Goal: Task Accomplishment & Management: Manage account settings

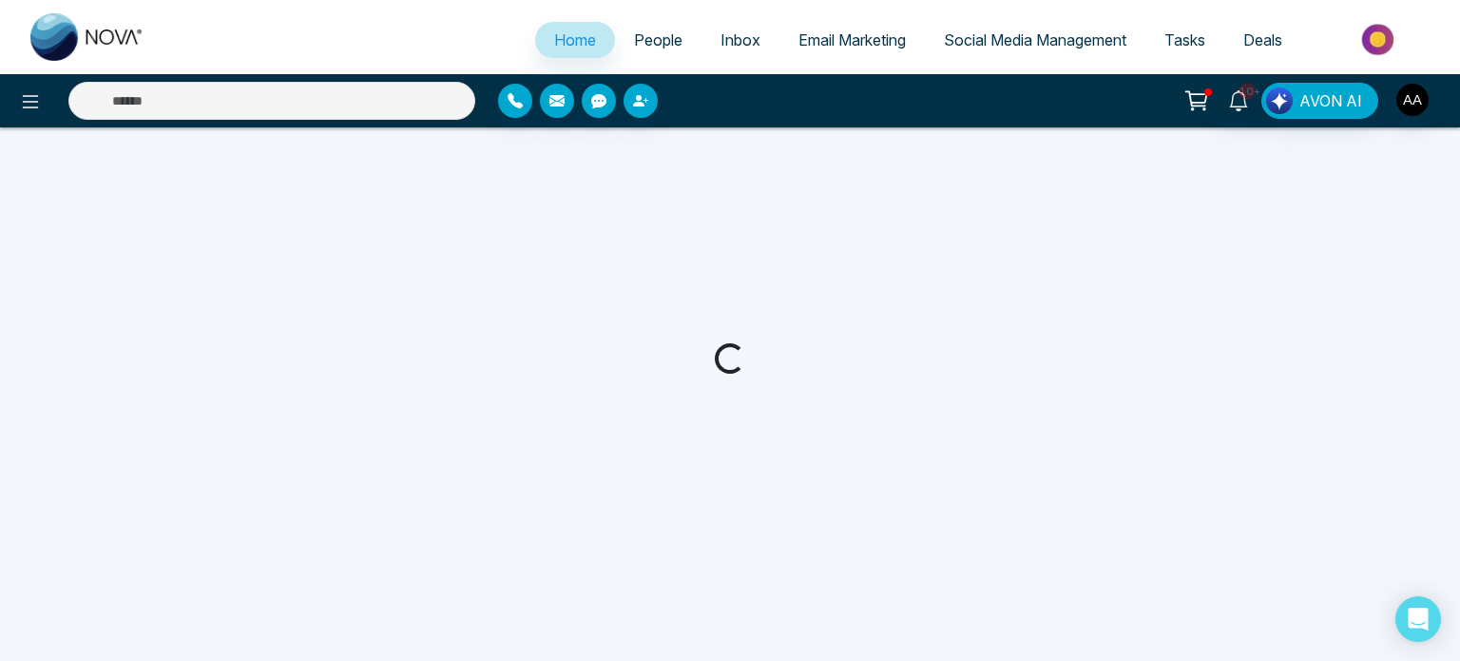
select select "*"
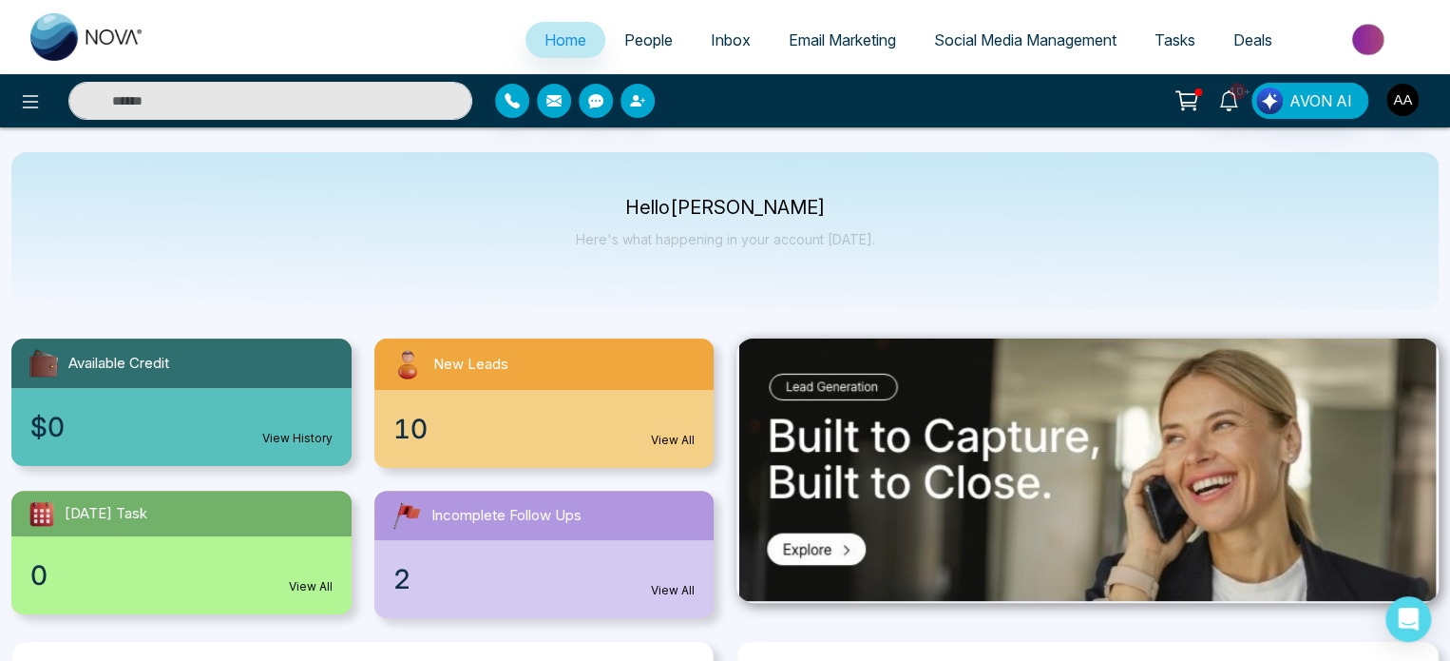
click at [532, 461] on div "10 View All" at bounding box center [544, 429] width 340 height 78
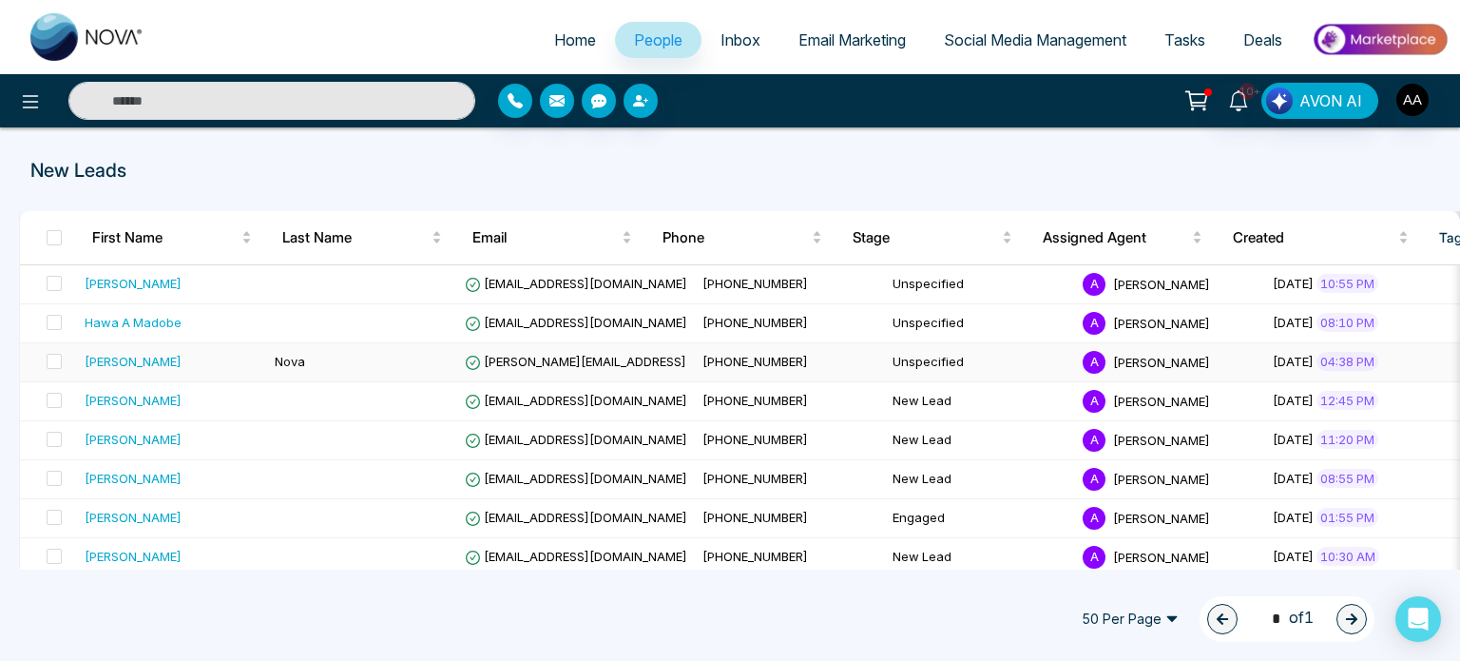
click at [885, 370] on td "Unspecified" at bounding box center [980, 362] width 190 height 39
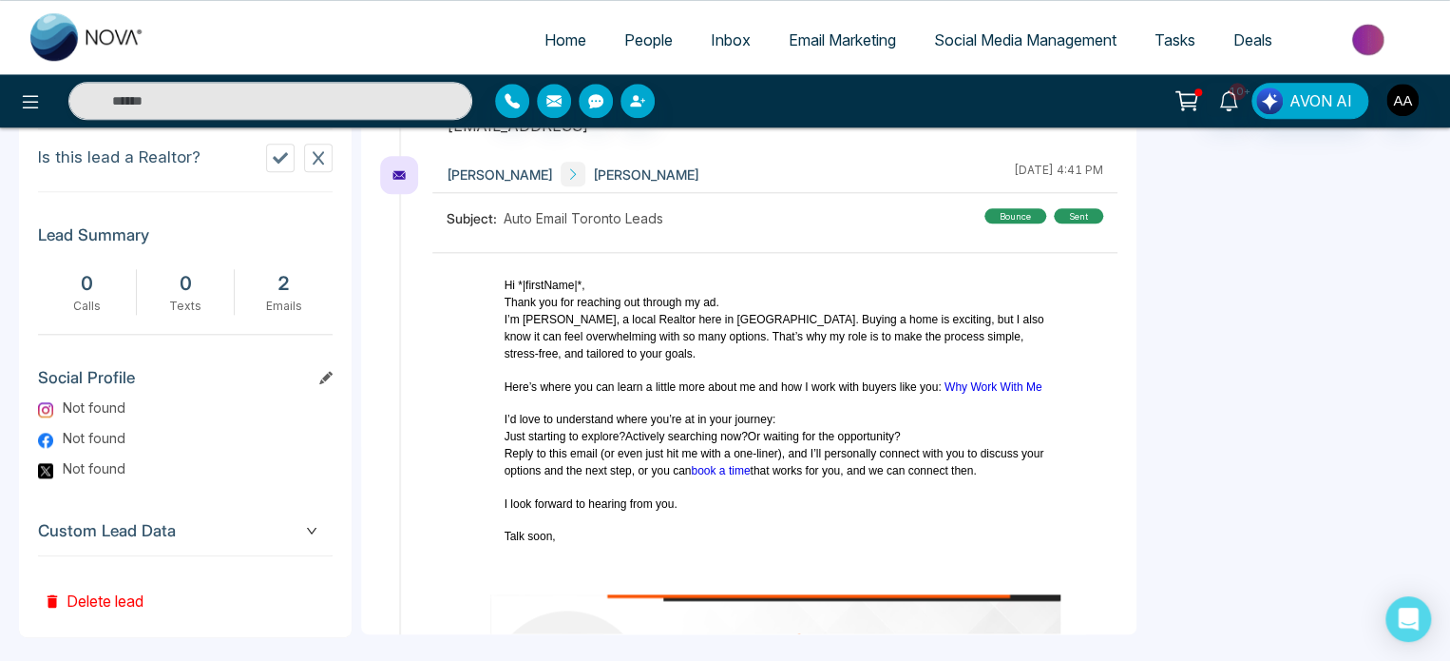
scroll to position [917, 0]
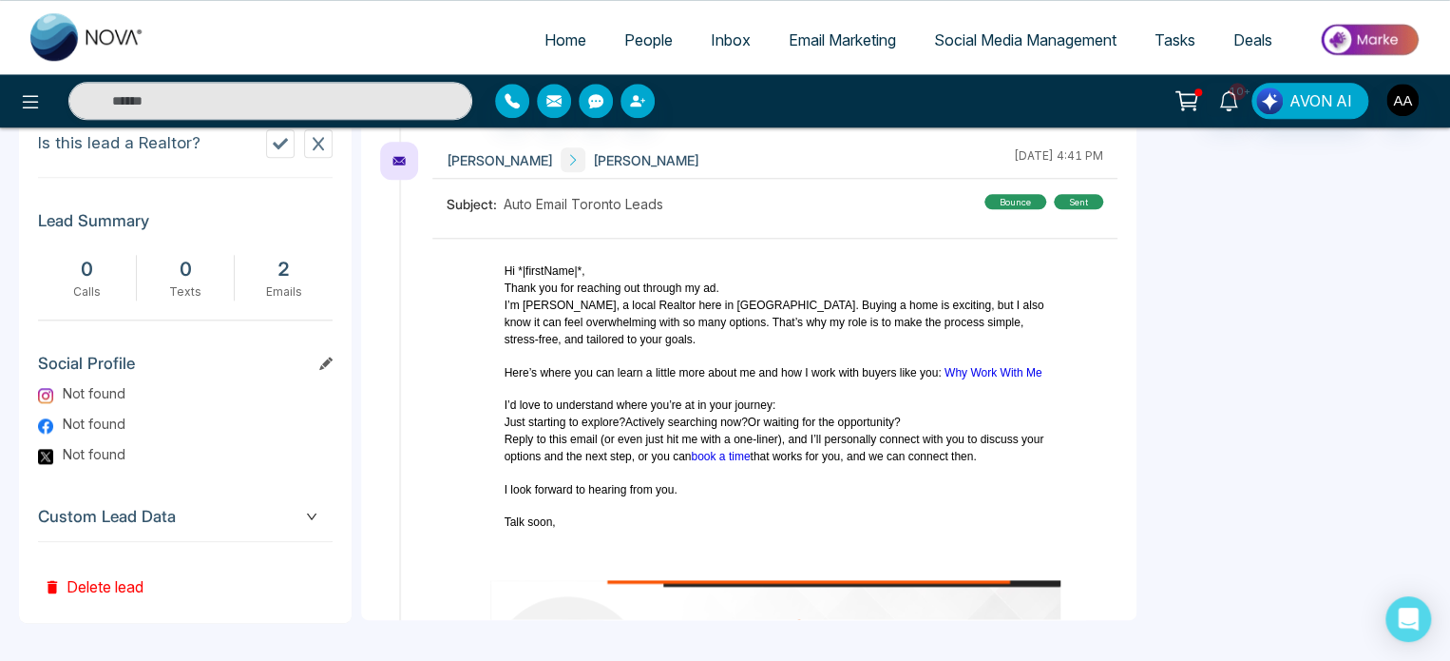
click at [125, 585] on button "Delete lead" at bounding box center [93, 573] width 111 height 62
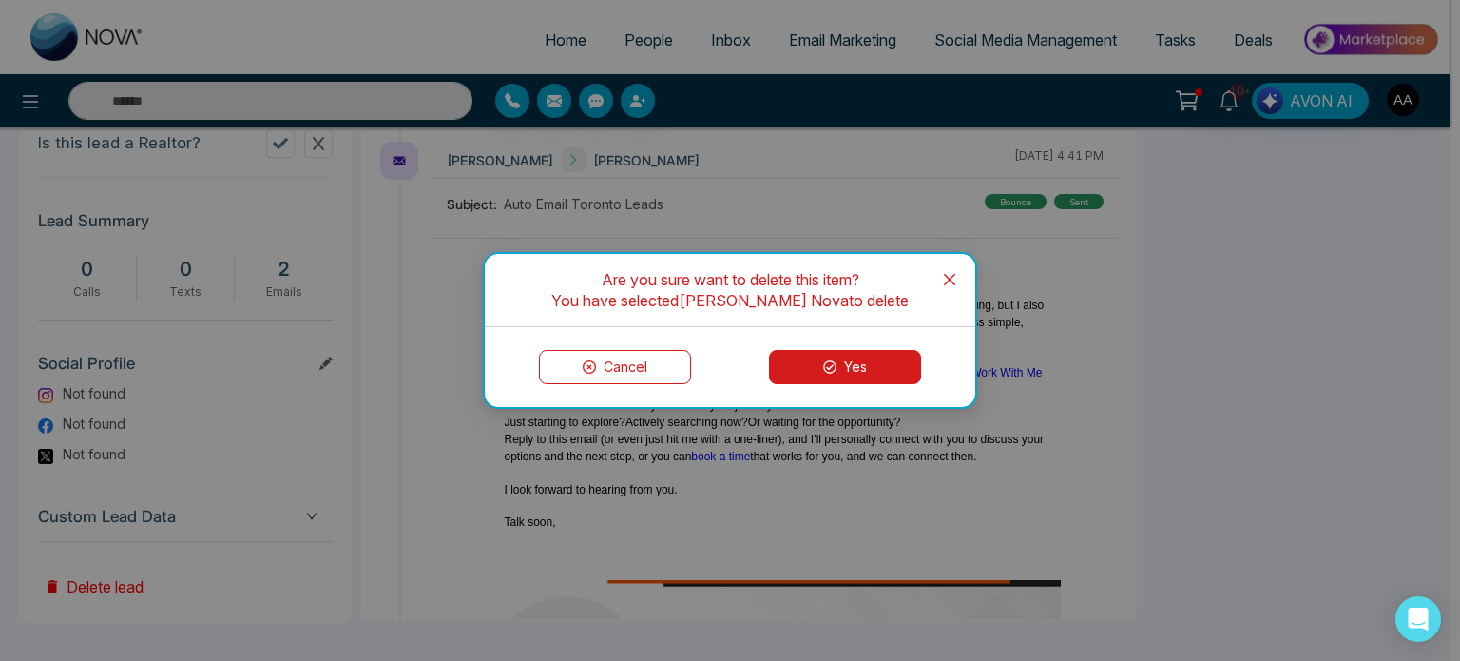
click at [806, 369] on button "Yes" at bounding box center [845, 367] width 152 height 34
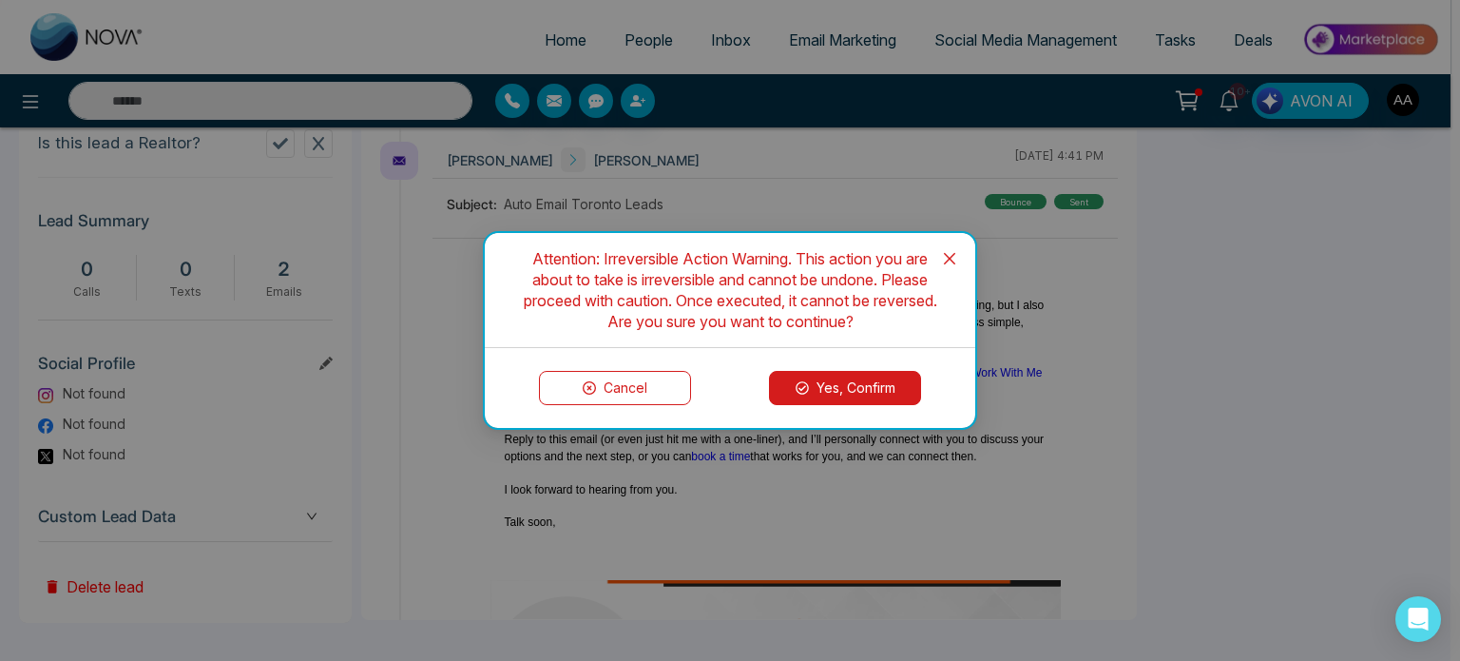
click at [824, 364] on div "Cancel Yes, Confirm" at bounding box center [730, 388] width 490 height 80
click at [838, 388] on button "Yes, Confirm" at bounding box center [845, 388] width 152 height 34
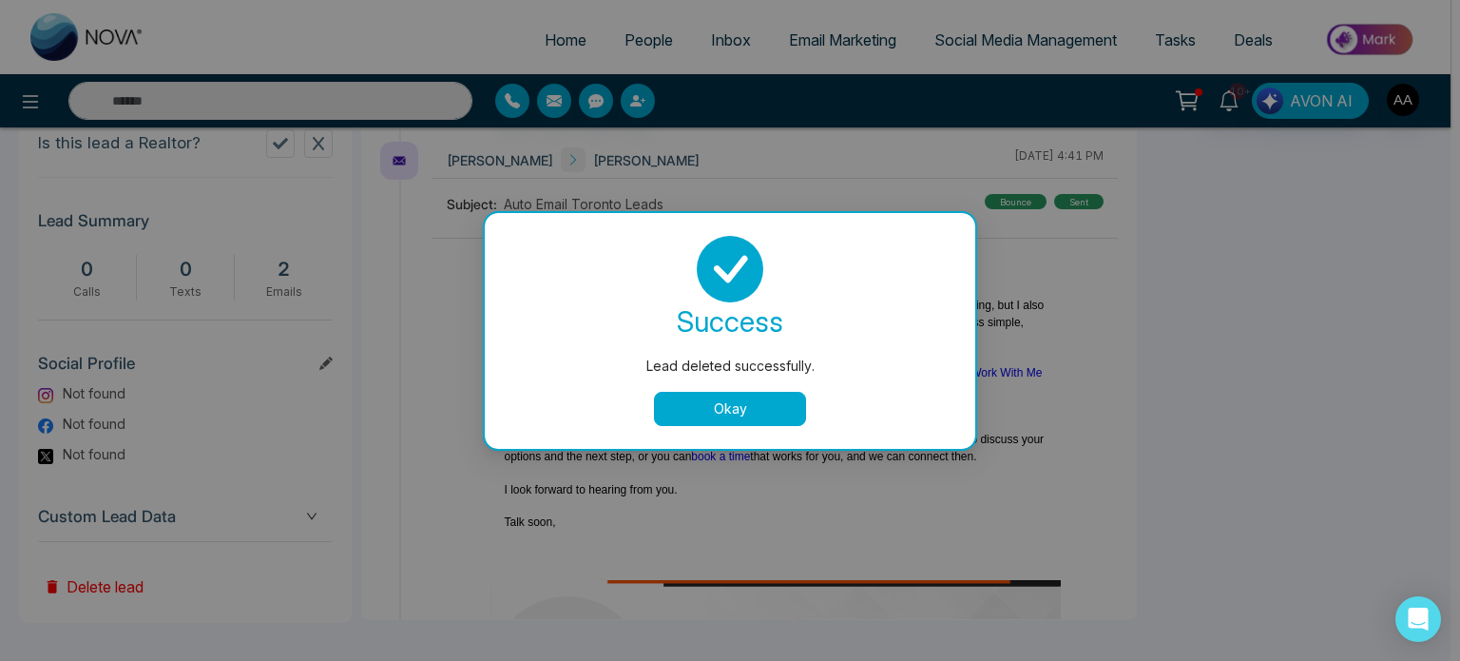
click at [726, 421] on button "Okay" at bounding box center [730, 409] width 152 height 34
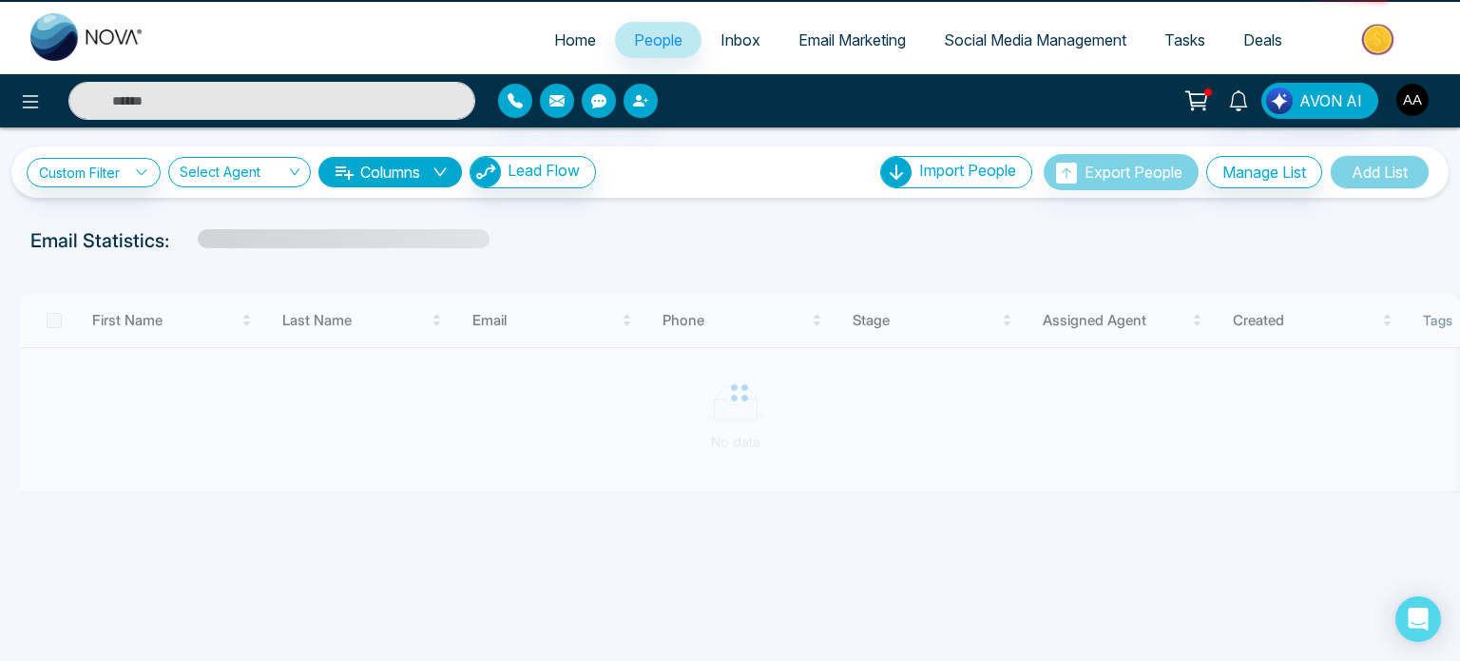
click at [646, 49] on span "People" at bounding box center [658, 39] width 48 height 19
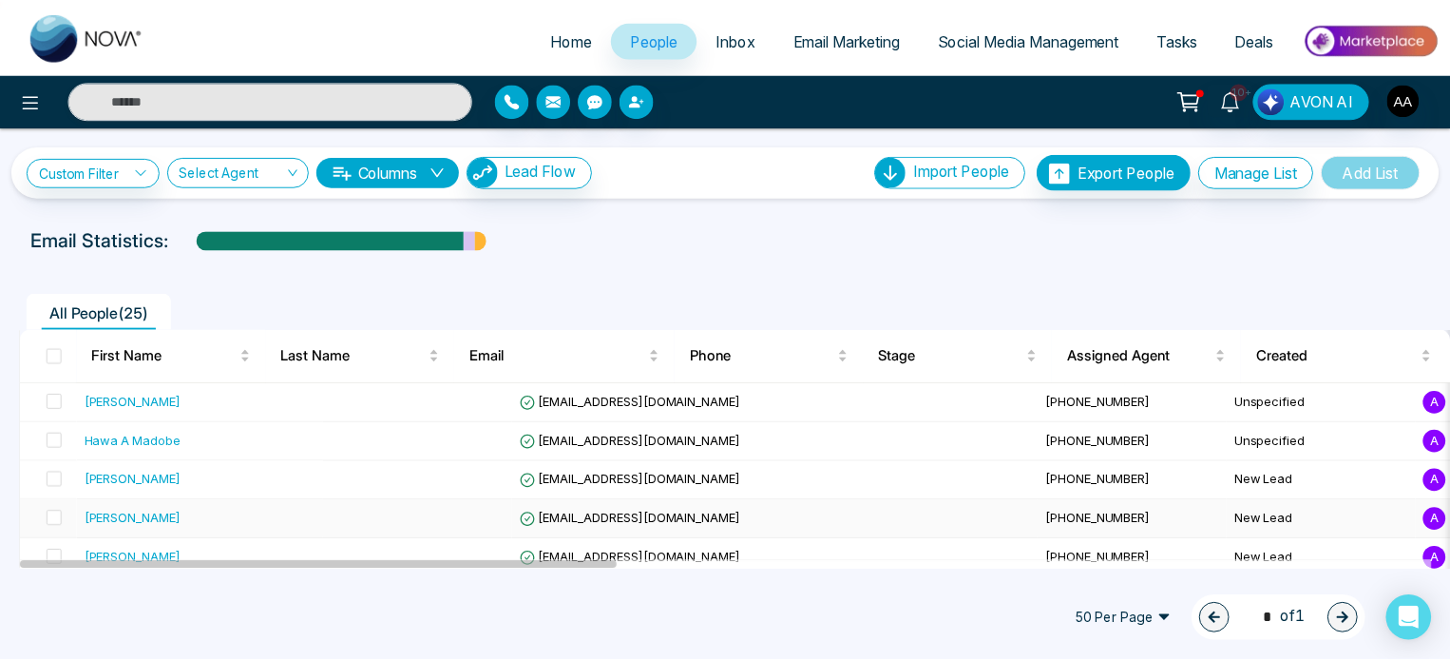
scroll to position [95, 0]
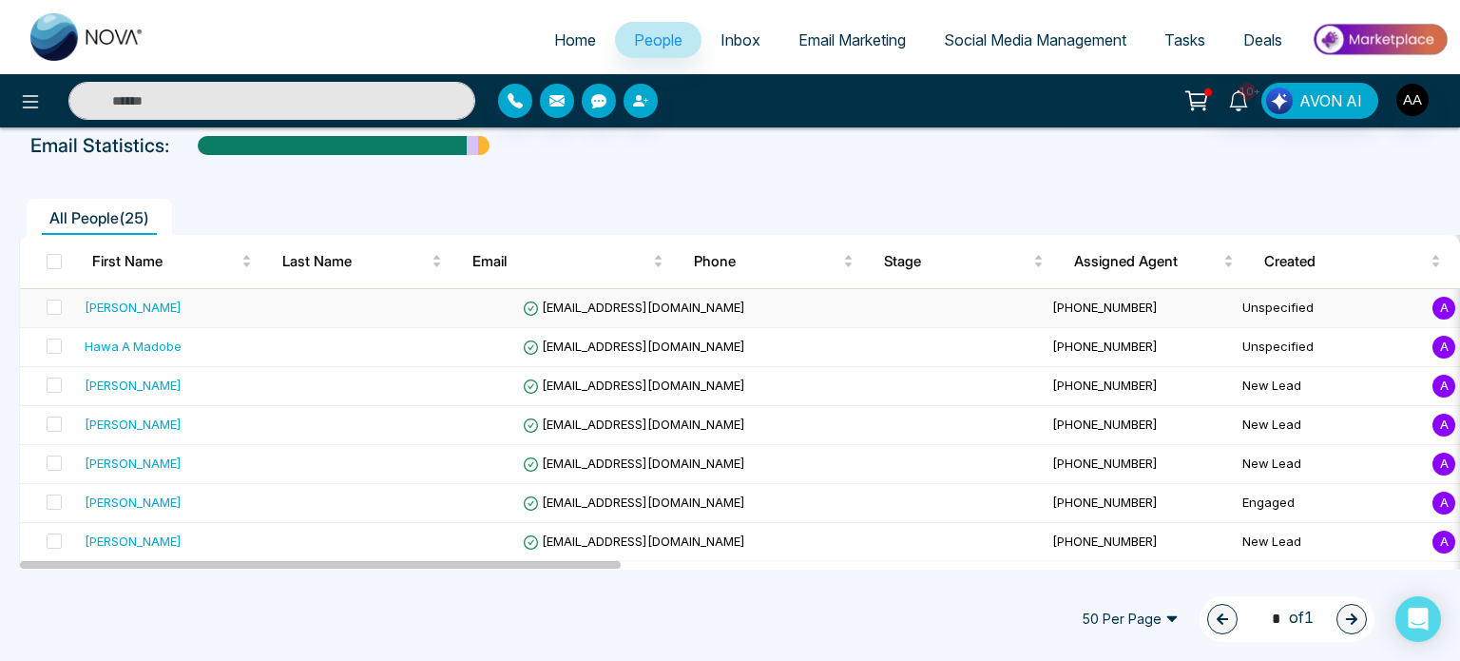
click at [578, 315] on span "[EMAIL_ADDRESS][DOMAIN_NAME]" at bounding box center [634, 306] width 222 height 15
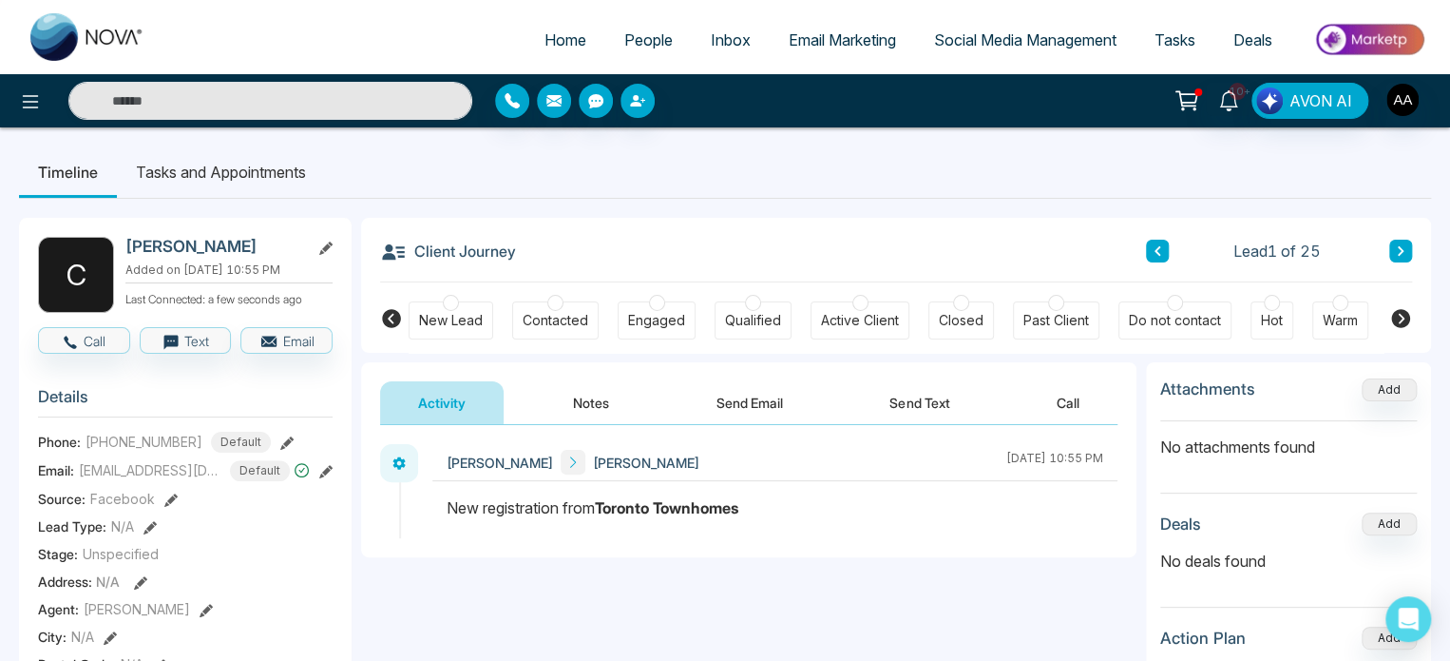
click at [446, 311] on div at bounding box center [451, 303] width 16 height 16
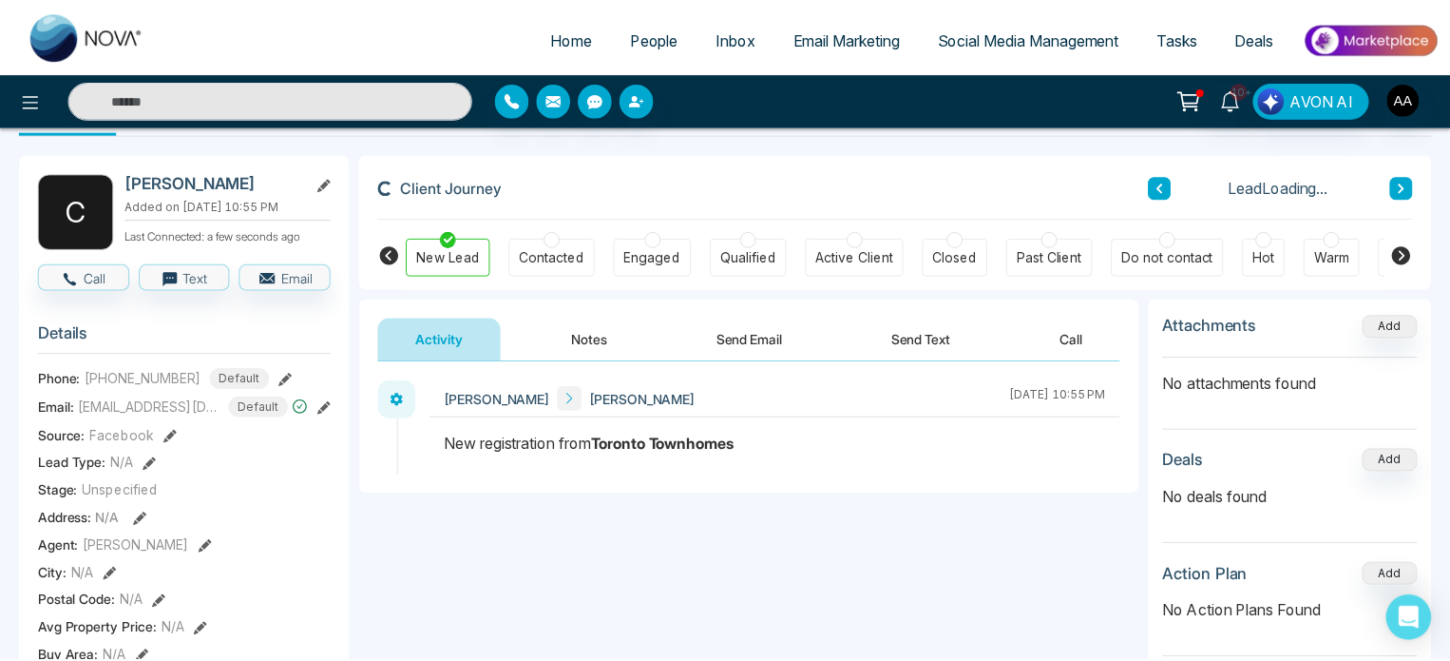
scroll to position [95, 0]
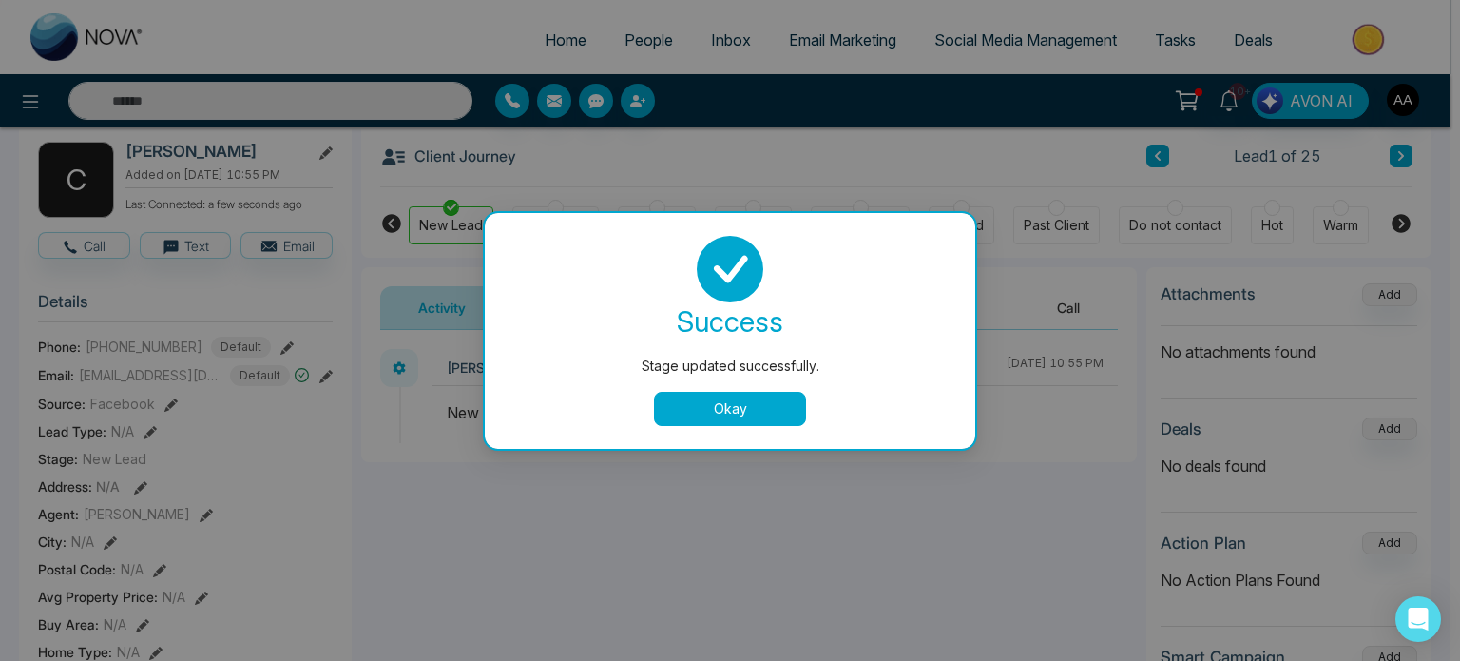
click at [694, 410] on button "Okay" at bounding box center [730, 409] width 152 height 34
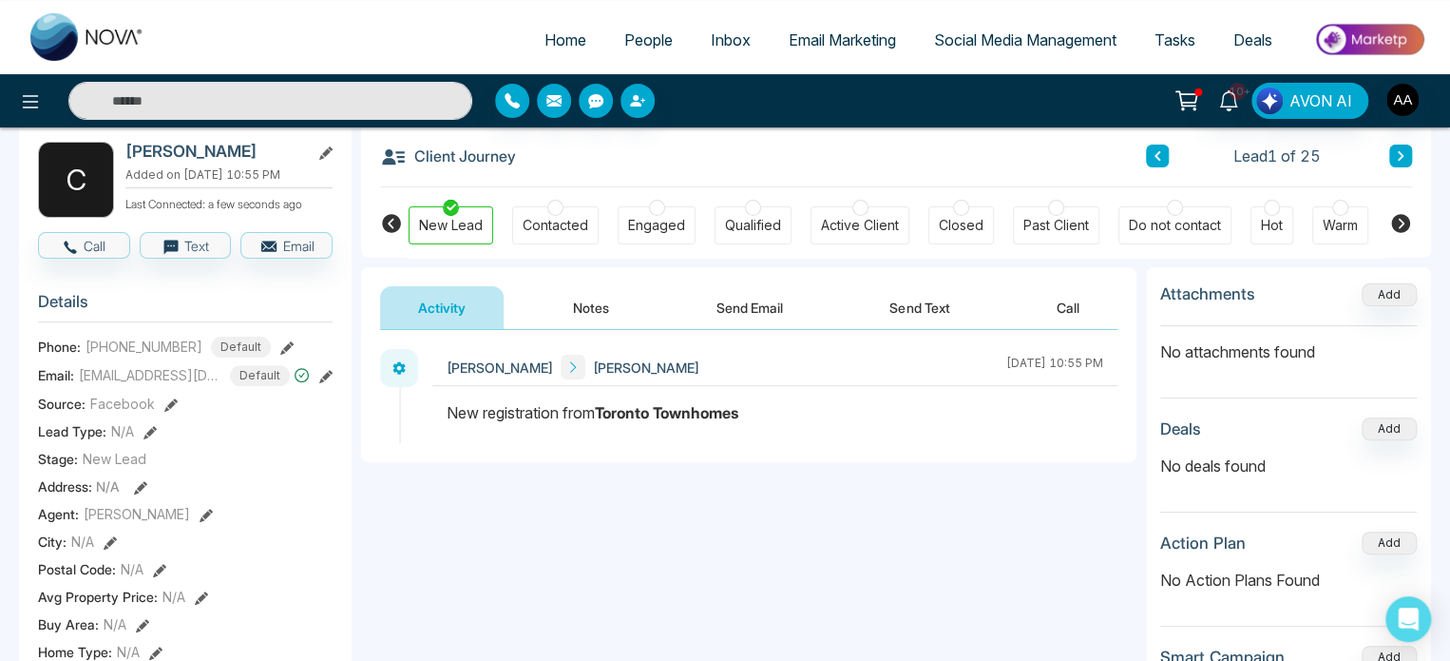
click at [580, 307] on button "Notes" at bounding box center [591, 307] width 112 height 43
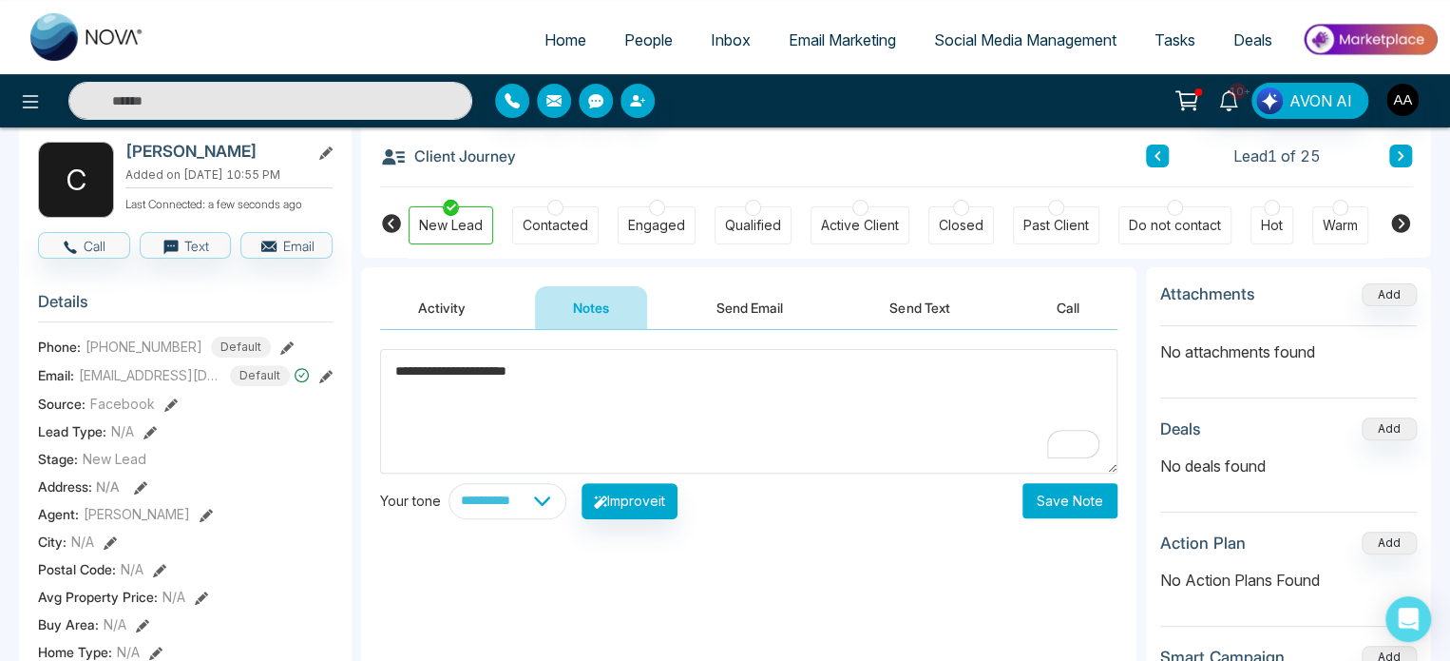
type textarea "**********"
click at [1072, 500] on button "Save Note" at bounding box center [1070, 500] width 95 height 35
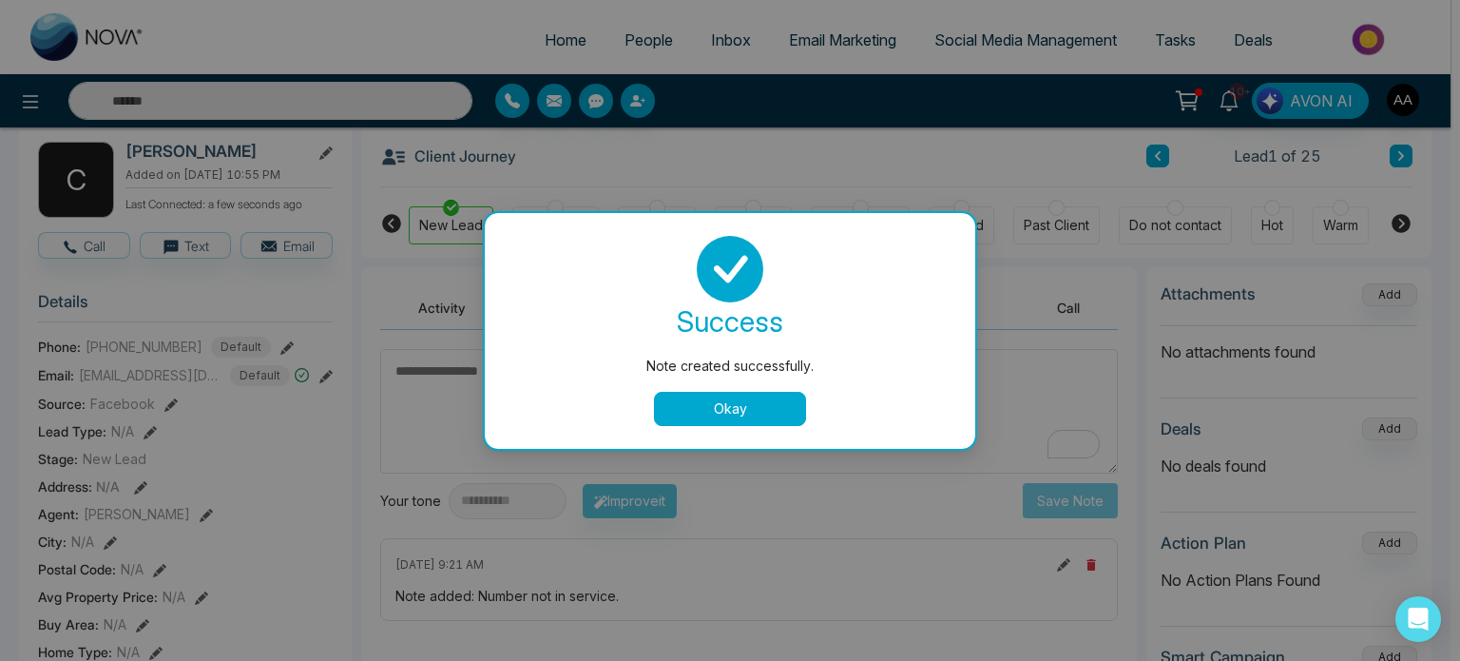
click at [734, 411] on button "Okay" at bounding box center [730, 409] width 152 height 34
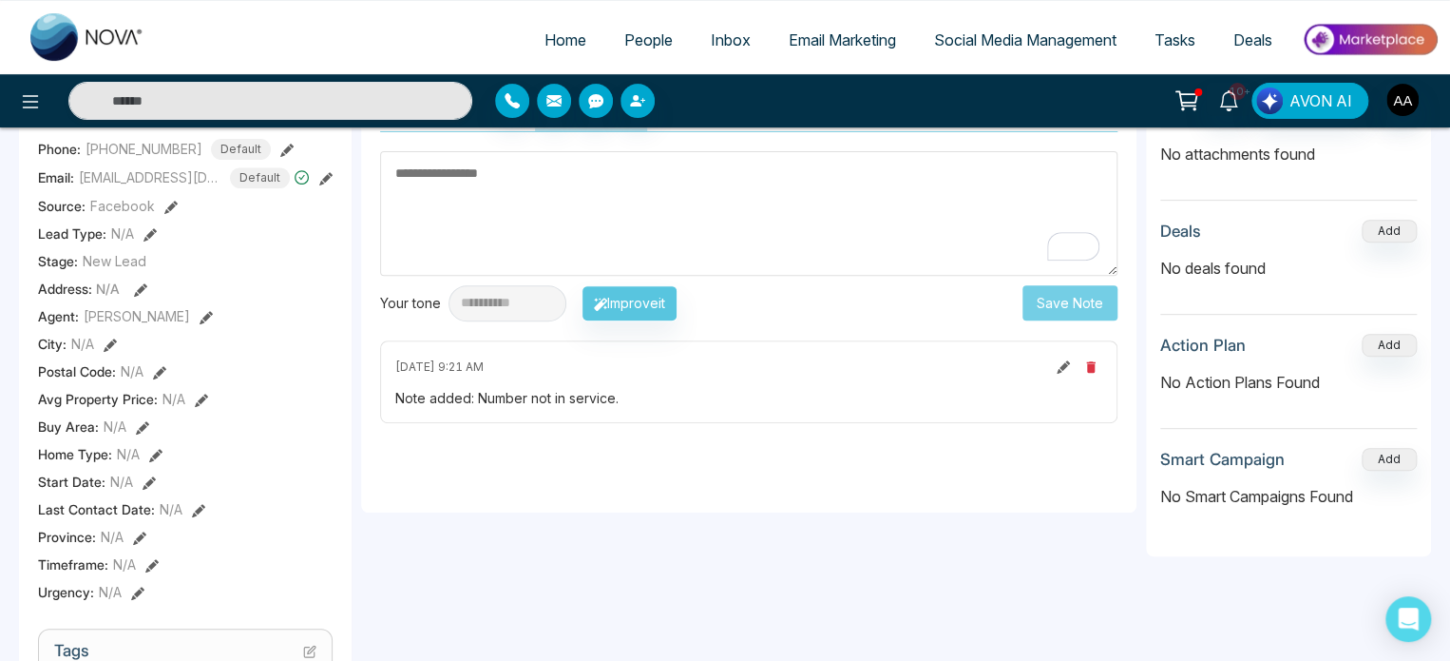
scroll to position [95, 0]
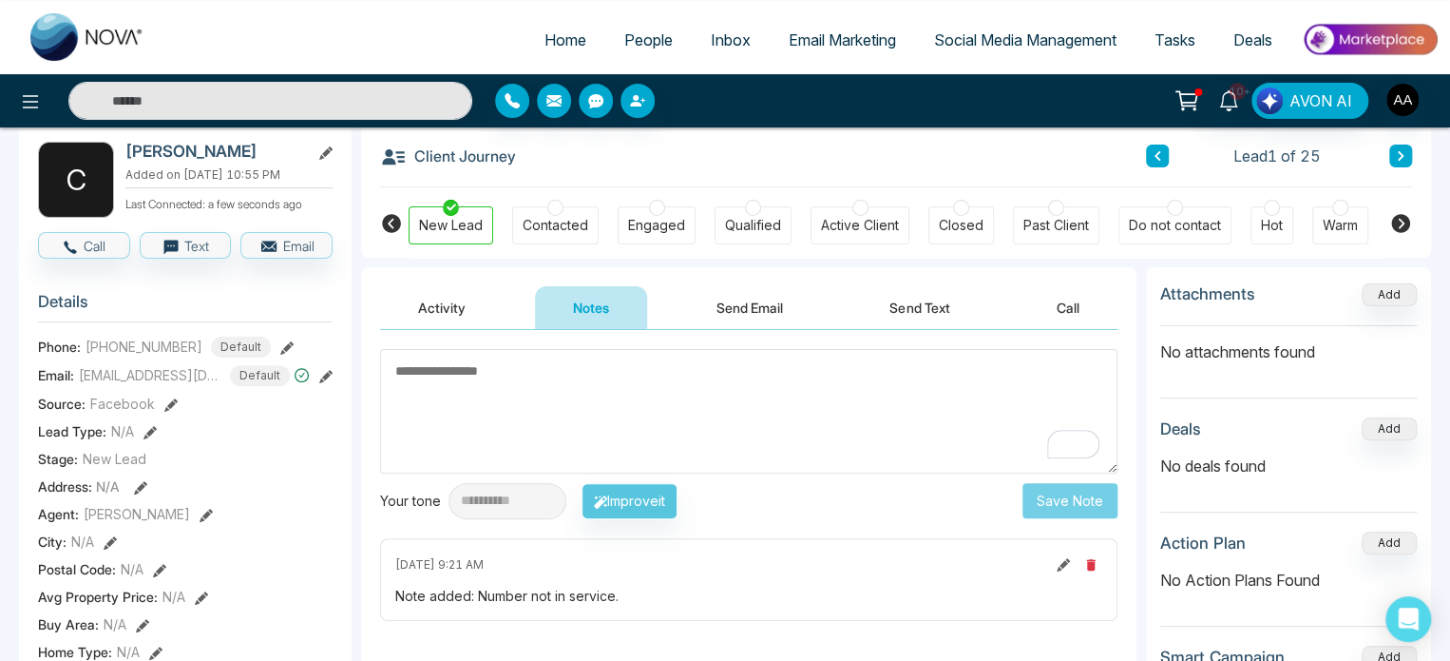
click at [462, 312] on button "Activity" at bounding box center [442, 307] width 124 height 43
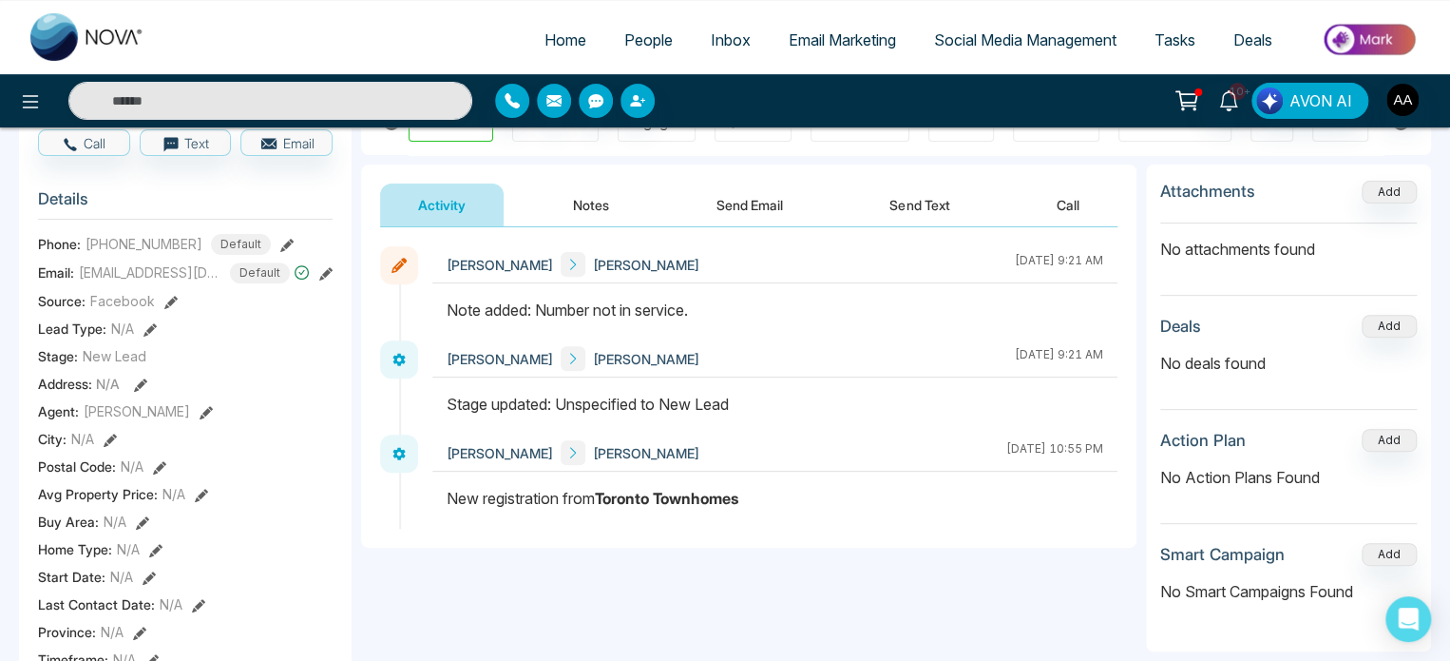
scroll to position [95, 0]
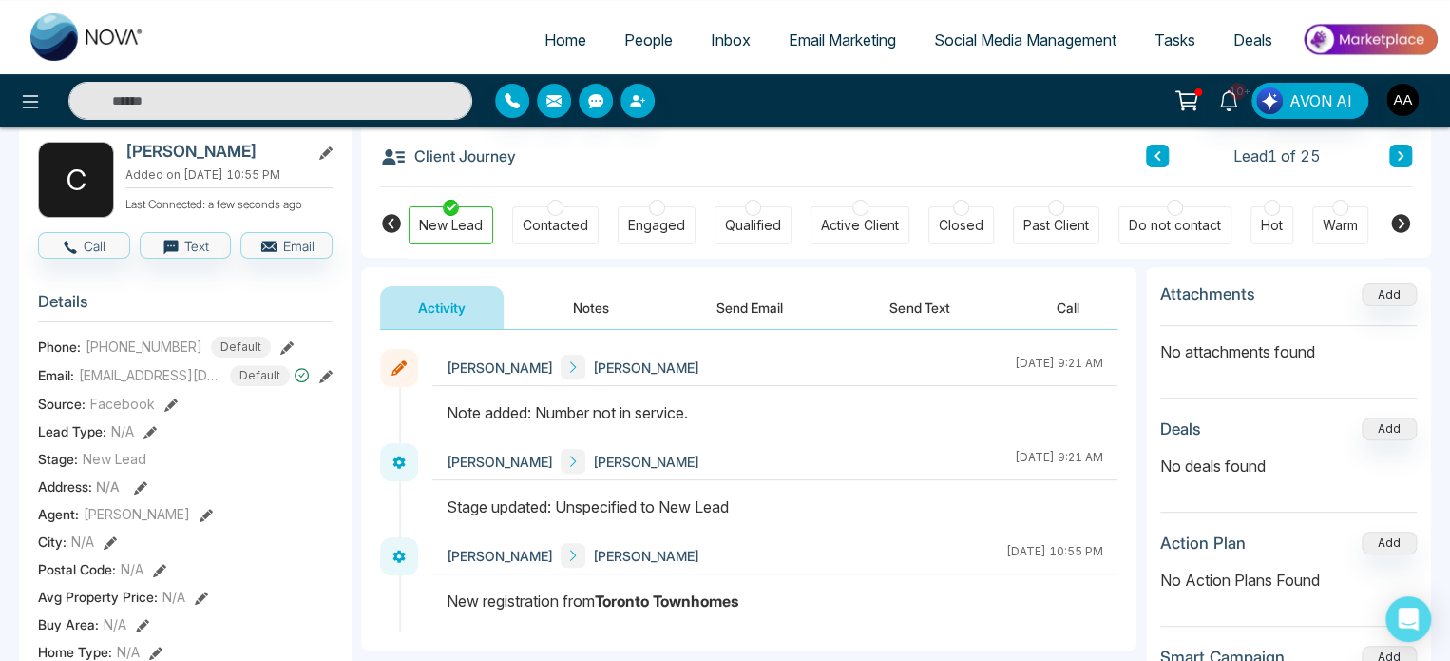
click at [645, 43] on span "People" at bounding box center [648, 39] width 48 height 19
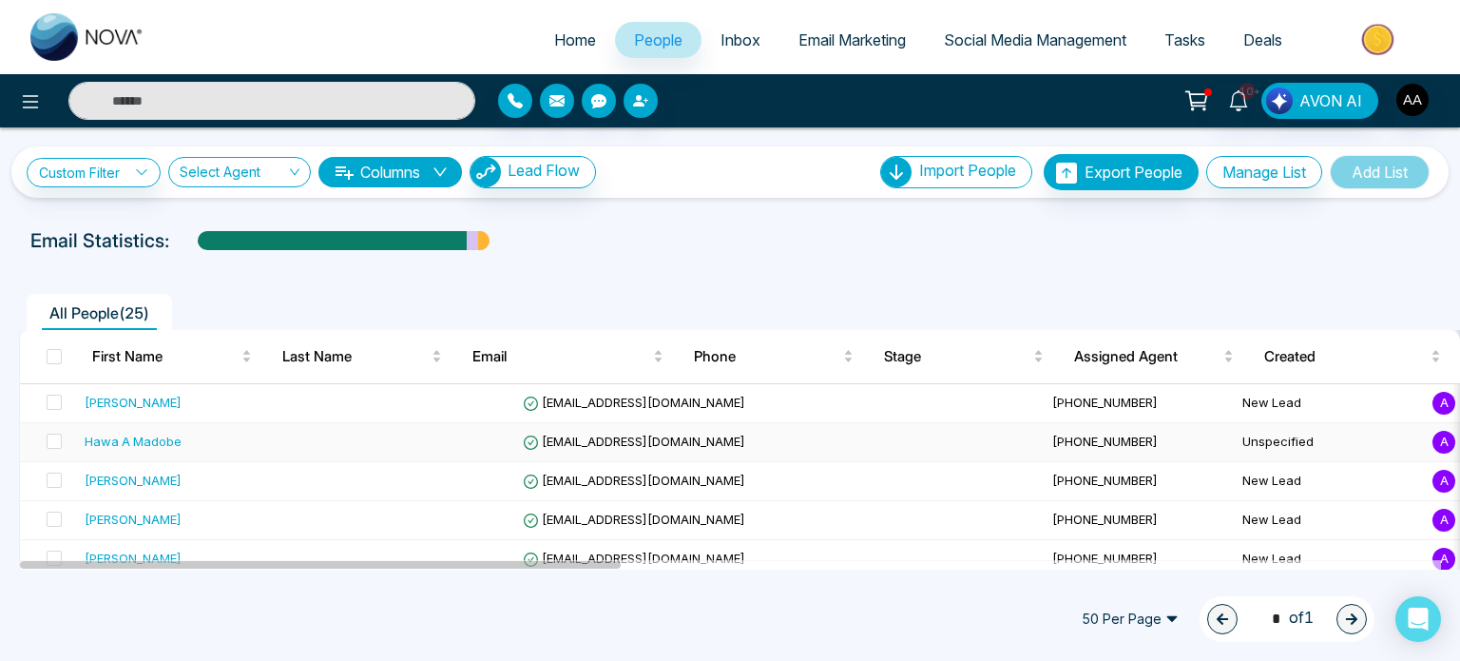
click at [265, 462] on td "Hawa A Madobe" at bounding box center [201, 442] width 248 height 39
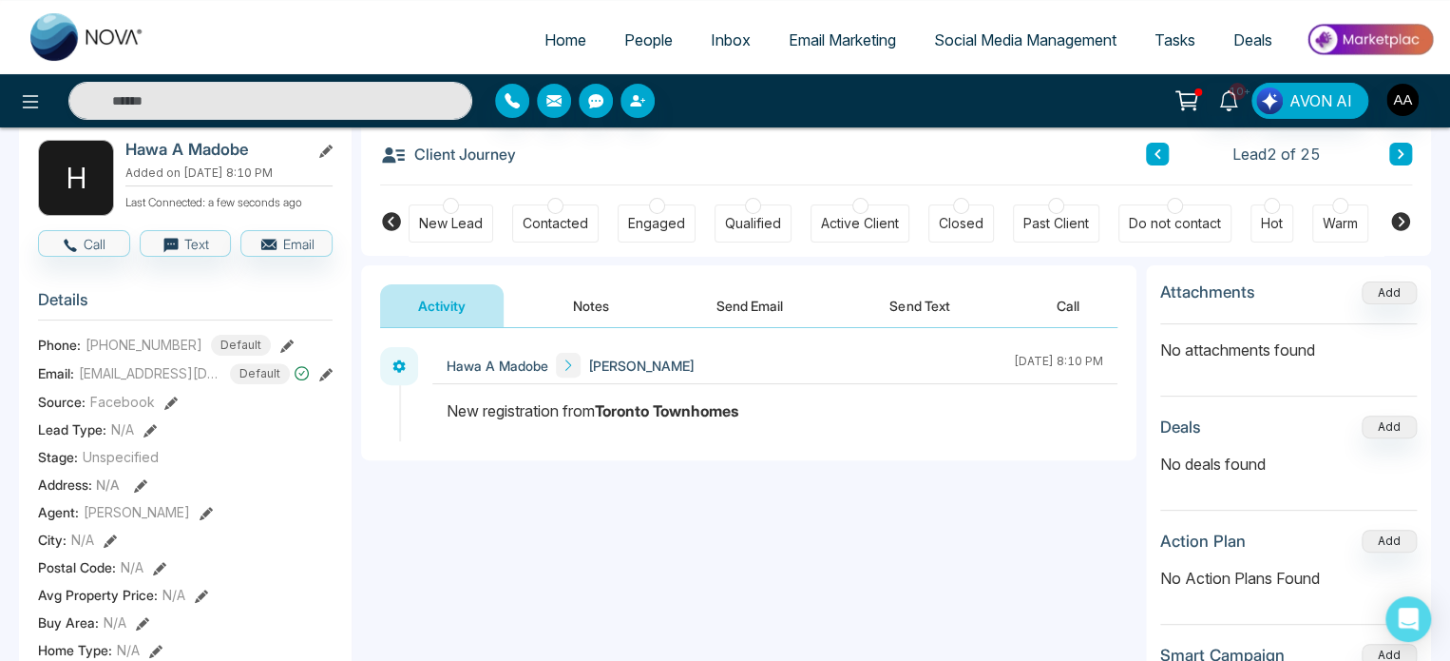
scroll to position [95, 0]
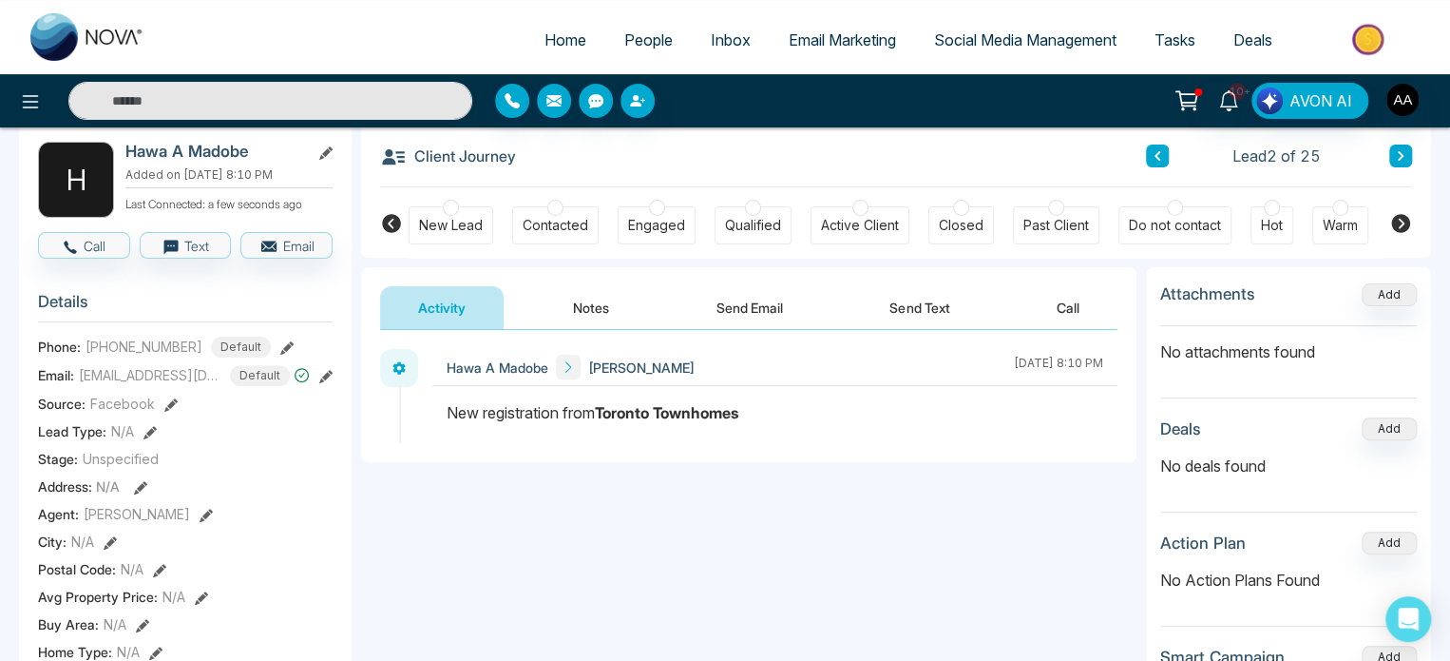
click at [626, 308] on button "Notes" at bounding box center [591, 307] width 112 height 43
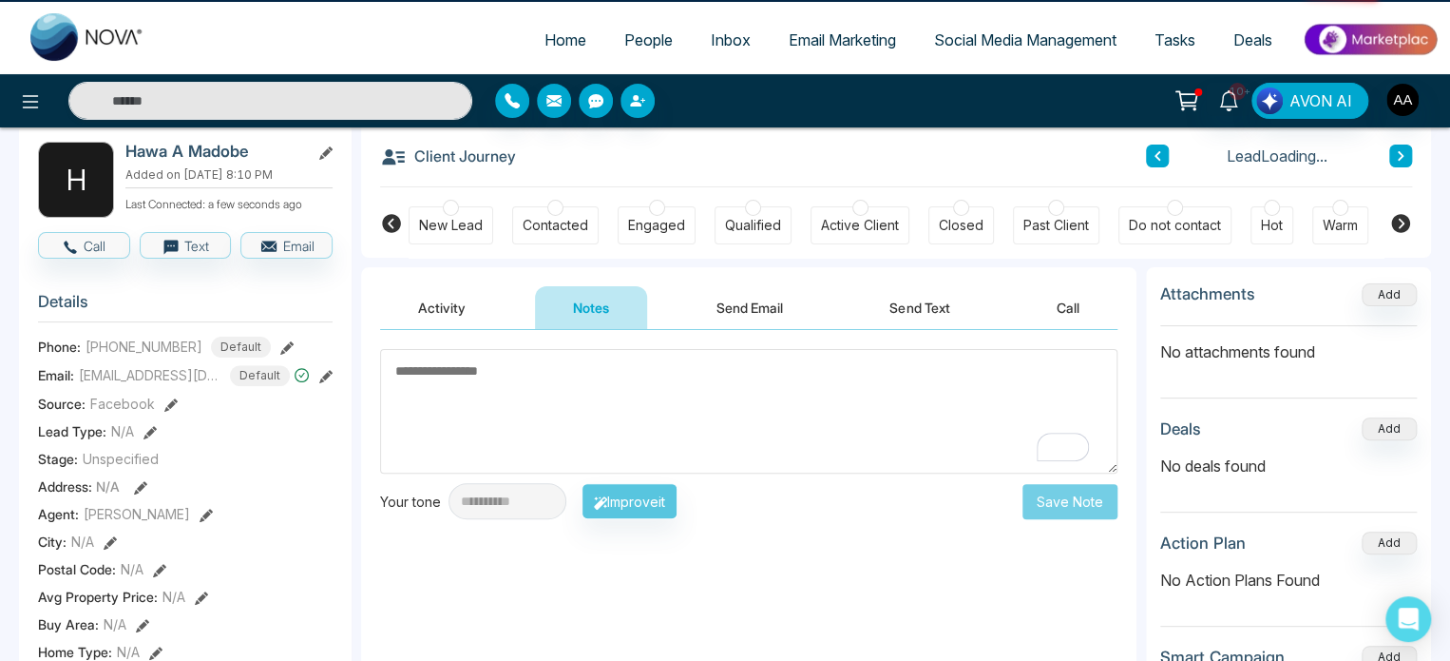
click at [719, 297] on button "Send Email" at bounding box center [750, 307] width 143 height 43
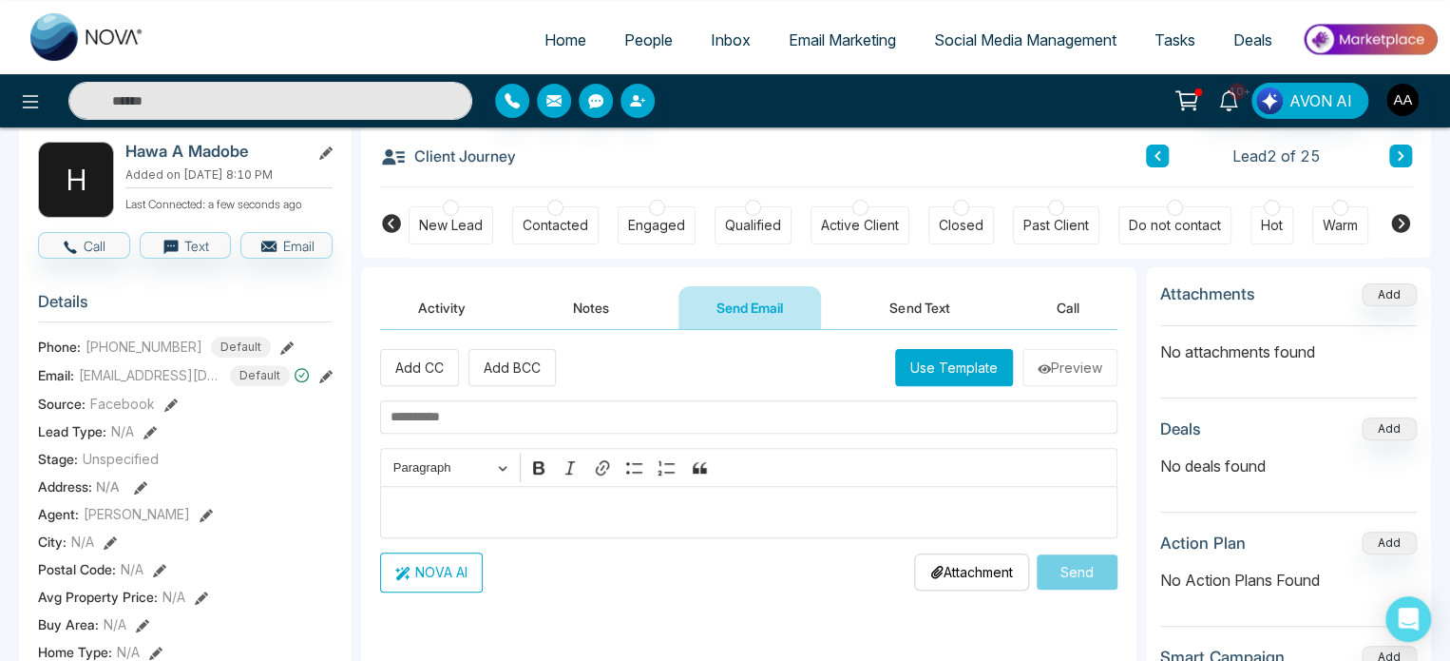
click at [921, 295] on button "Send Text" at bounding box center [920, 307] width 136 height 43
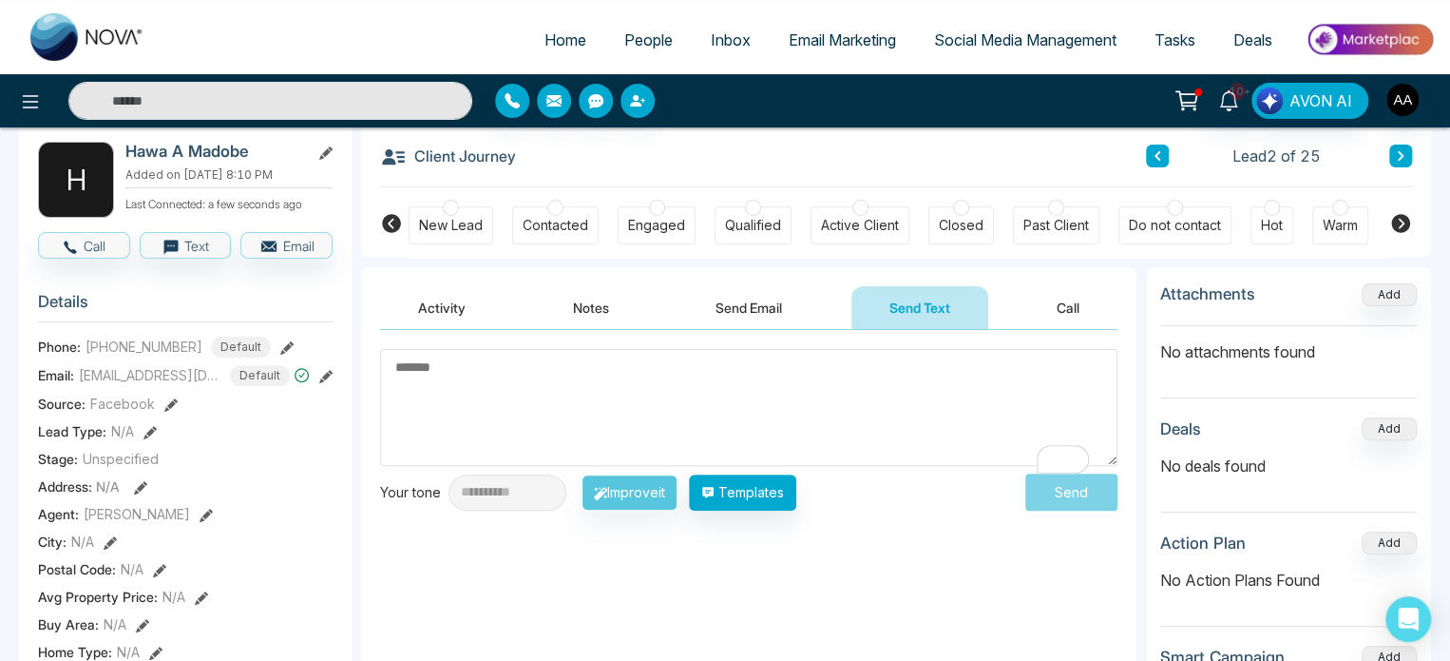
click at [478, 306] on button "Activity" at bounding box center [442, 307] width 124 height 43
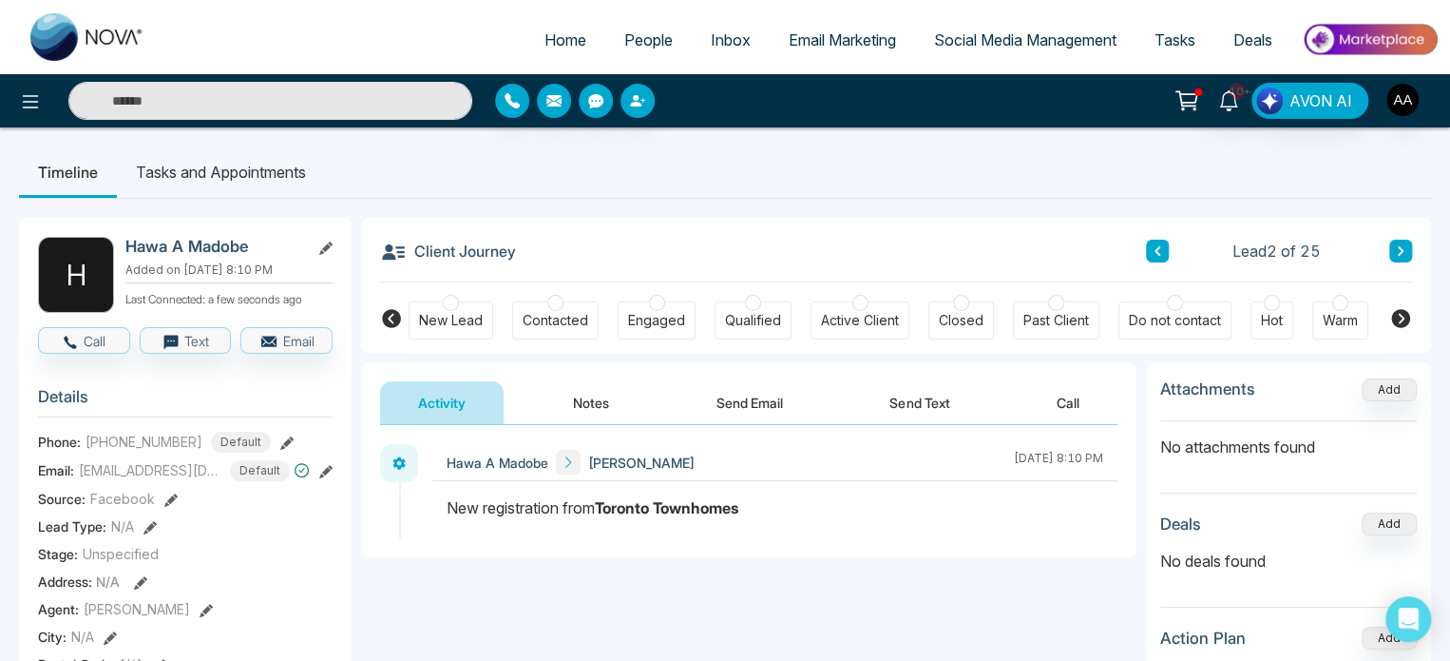
click at [643, 48] on span "People" at bounding box center [648, 39] width 48 height 19
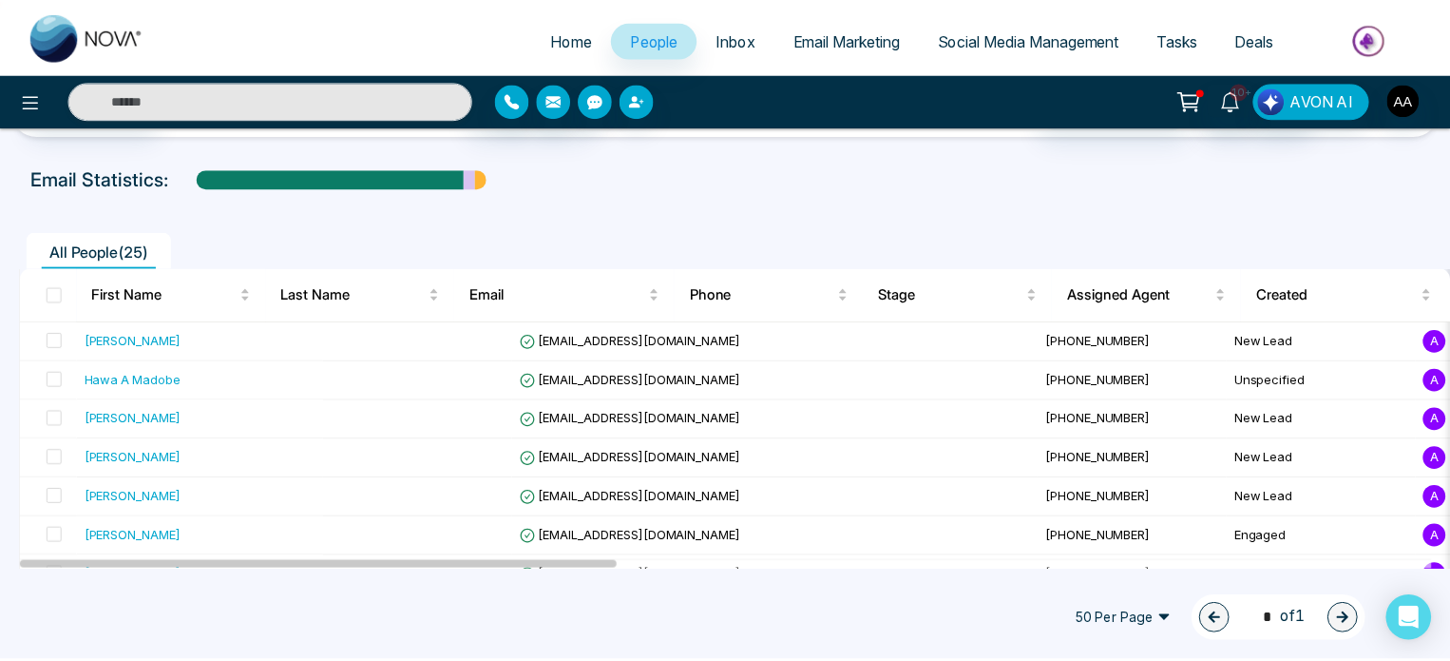
scroll to position [95, 0]
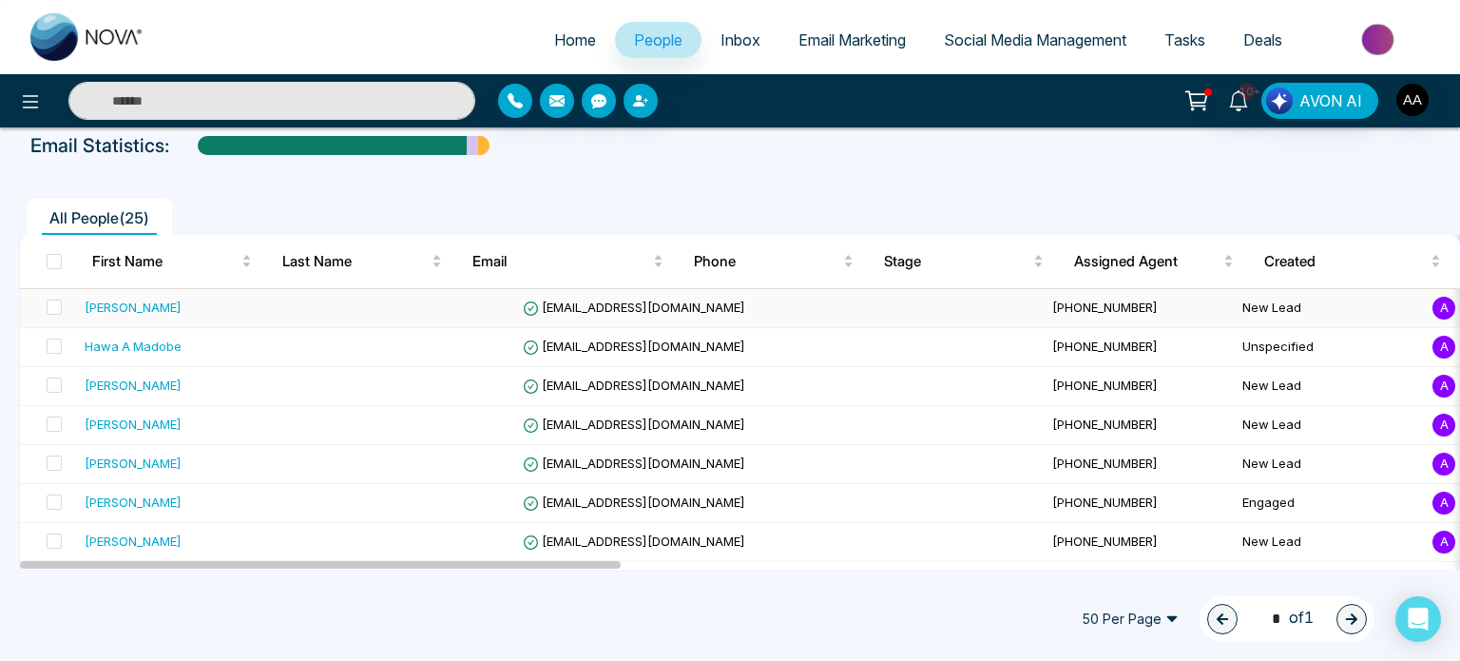
click at [606, 315] on span "[EMAIL_ADDRESS][DOMAIN_NAME]" at bounding box center [634, 306] width 222 height 15
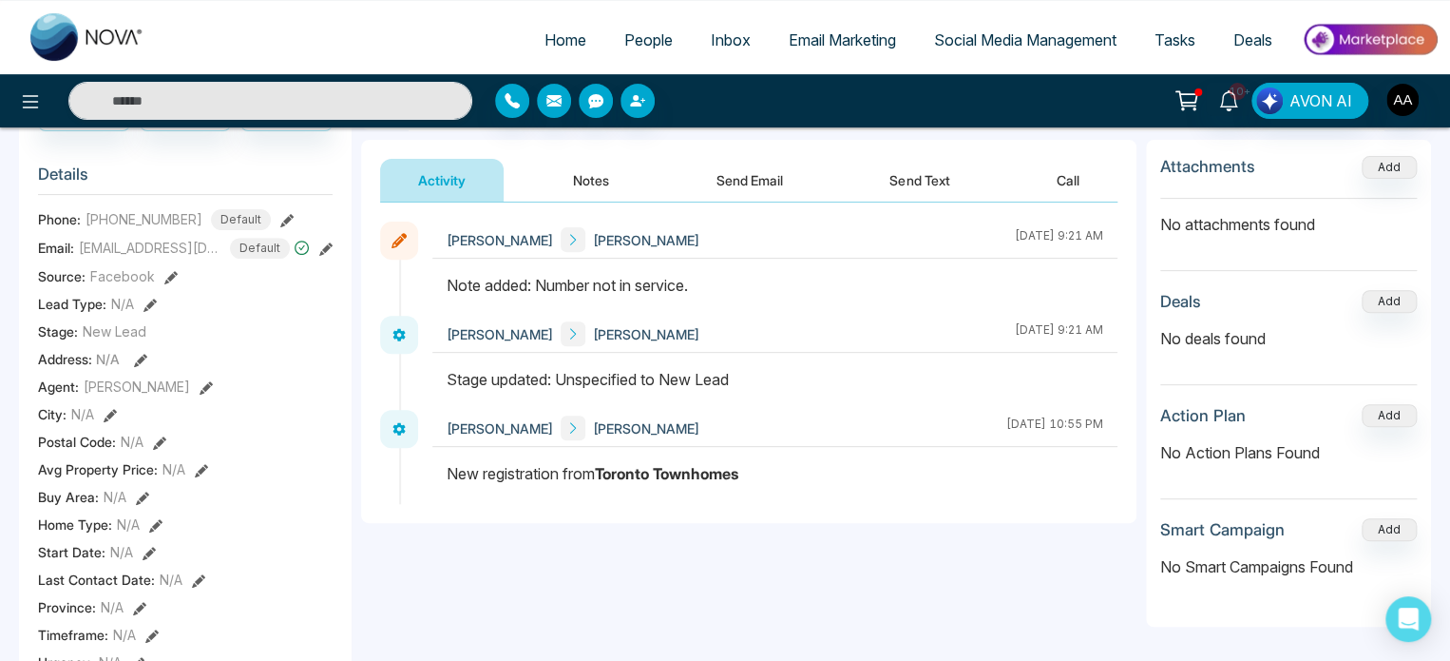
scroll to position [190, 0]
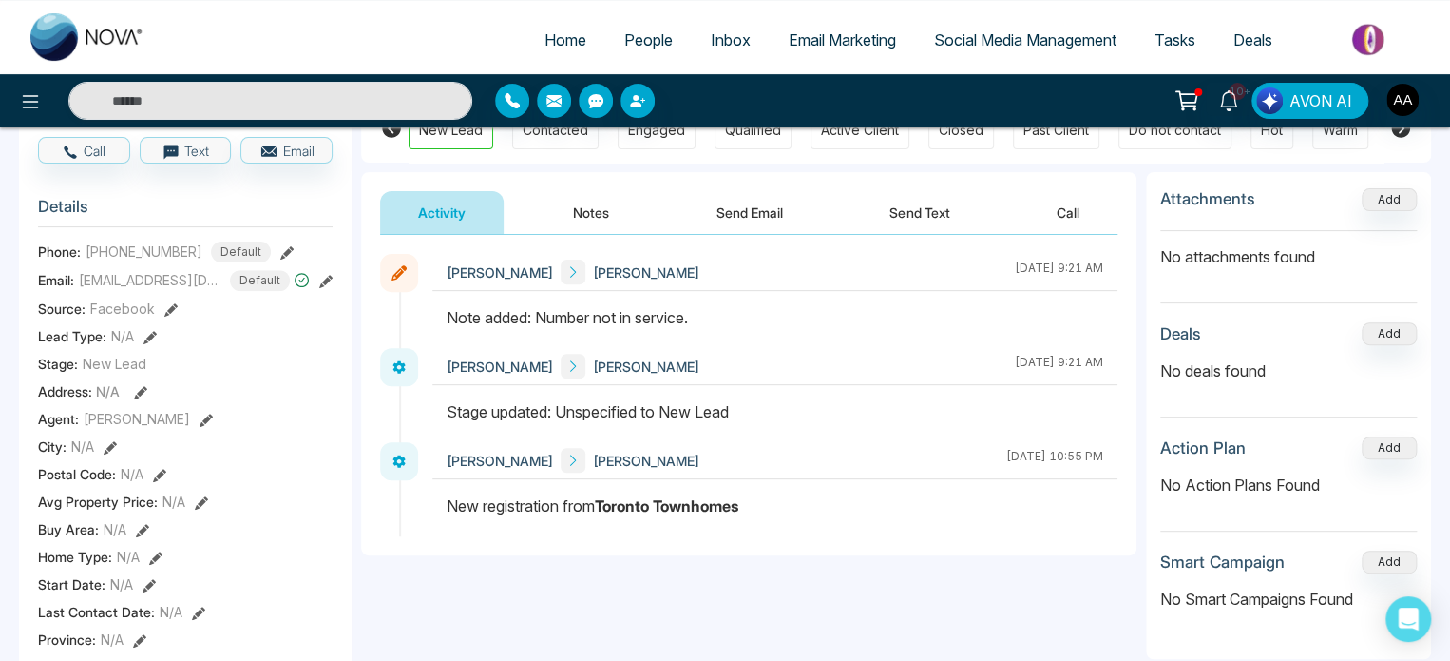
click at [555, 49] on span "Home" at bounding box center [566, 39] width 42 height 19
select select "*"
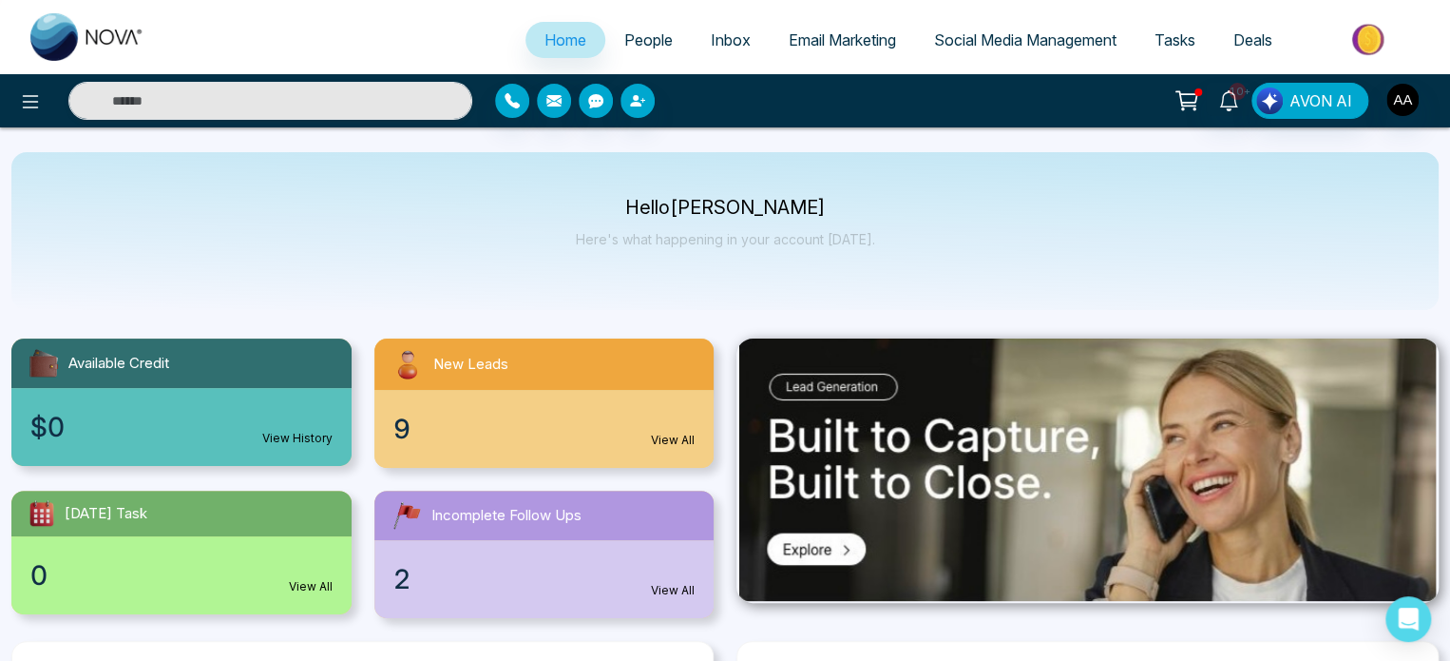
click at [515, 454] on div "9 View All" at bounding box center [544, 429] width 340 height 78
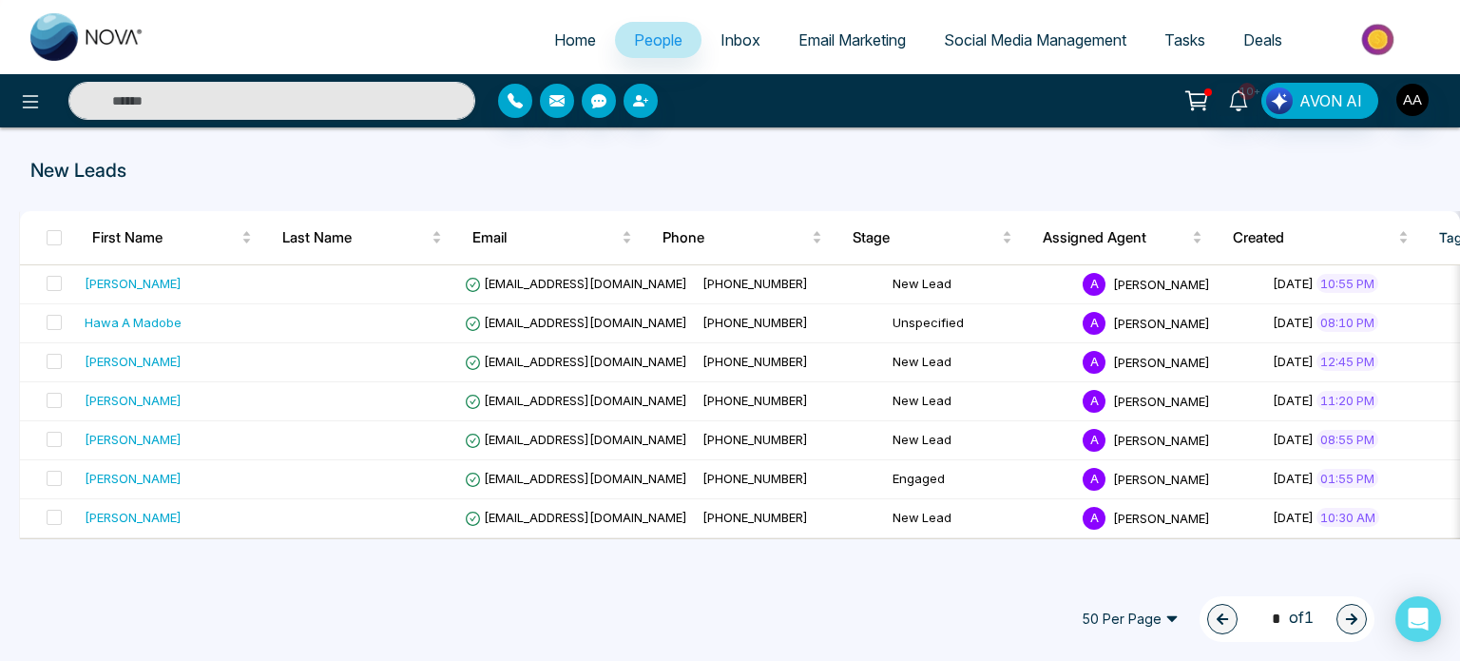
click at [662, 49] on span "People" at bounding box center [658, 39] width 48 height 19
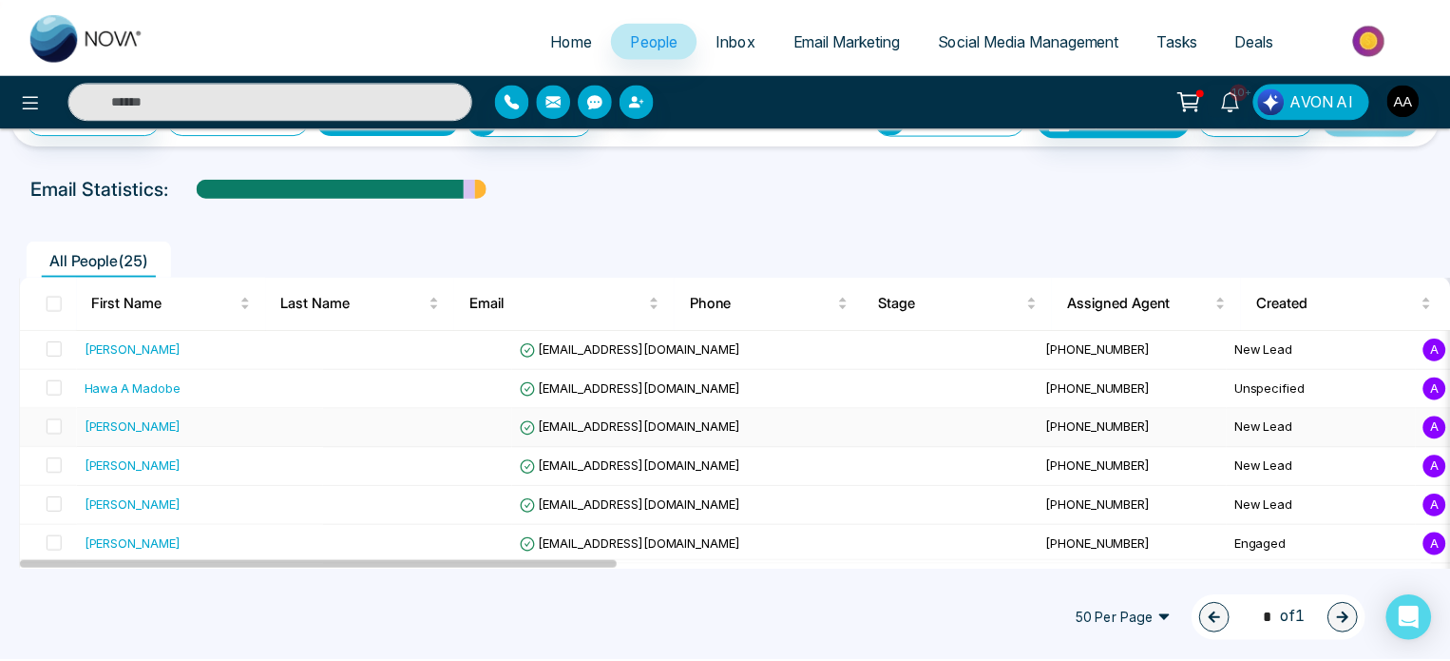
scroll to position [49, 0]
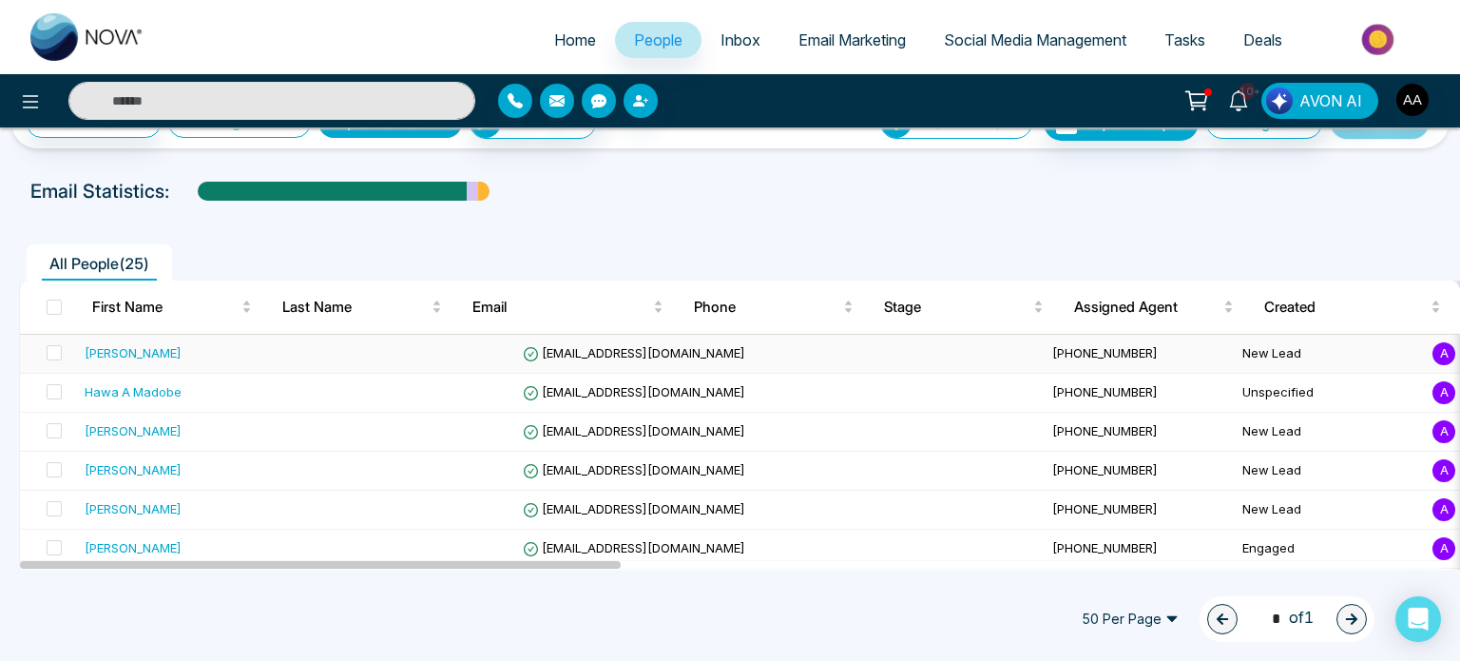
click at [543, 360] on span "[EMAIL_ADDRESS][DOMAIN_NAME]" at bounding box center [634, 352] width 222 height 15
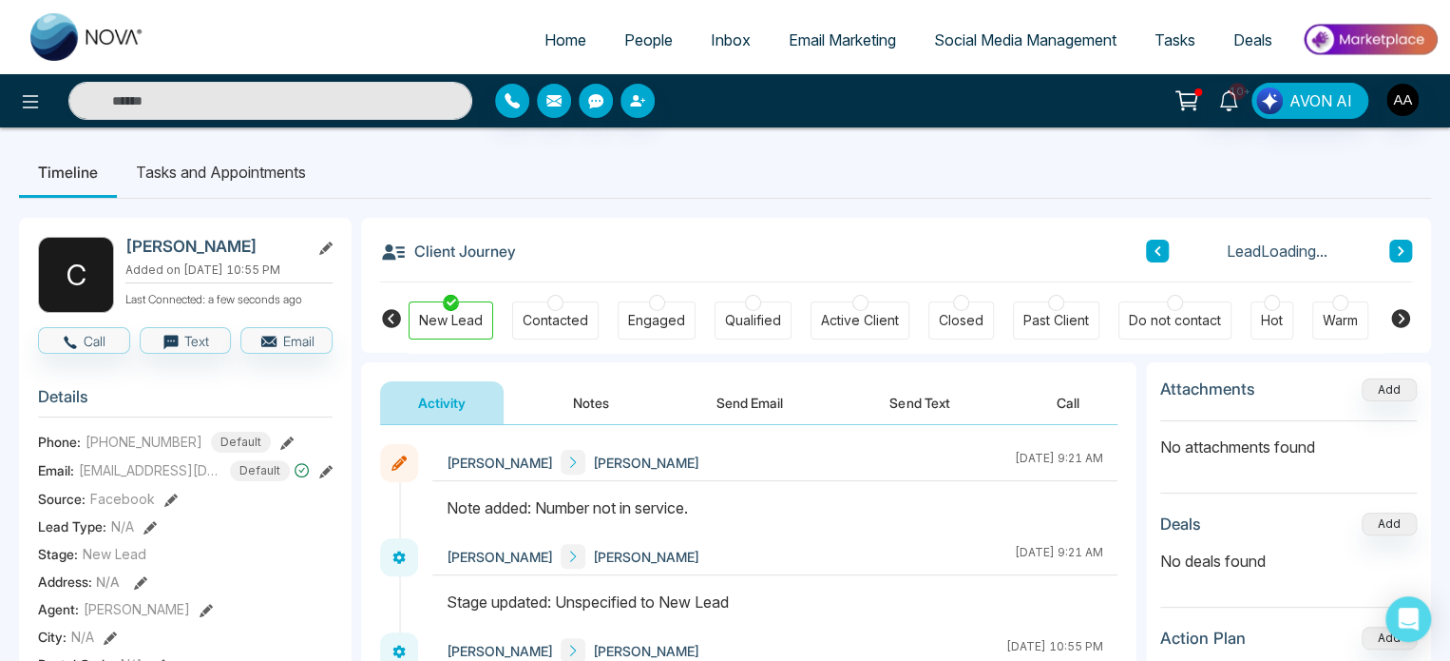
click at [740, 412] on button "Send Email" at bounding box center [750, 402] width 143 height 43
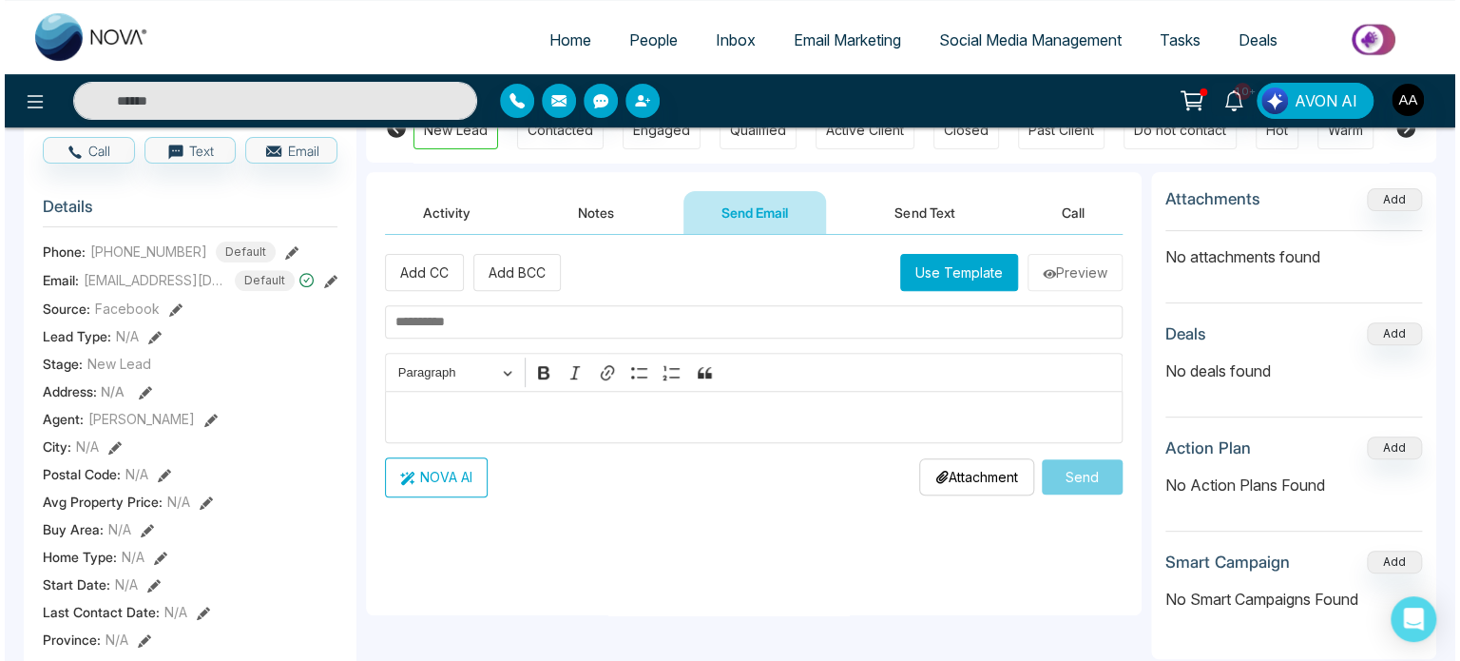
scroll to position [95, 0]
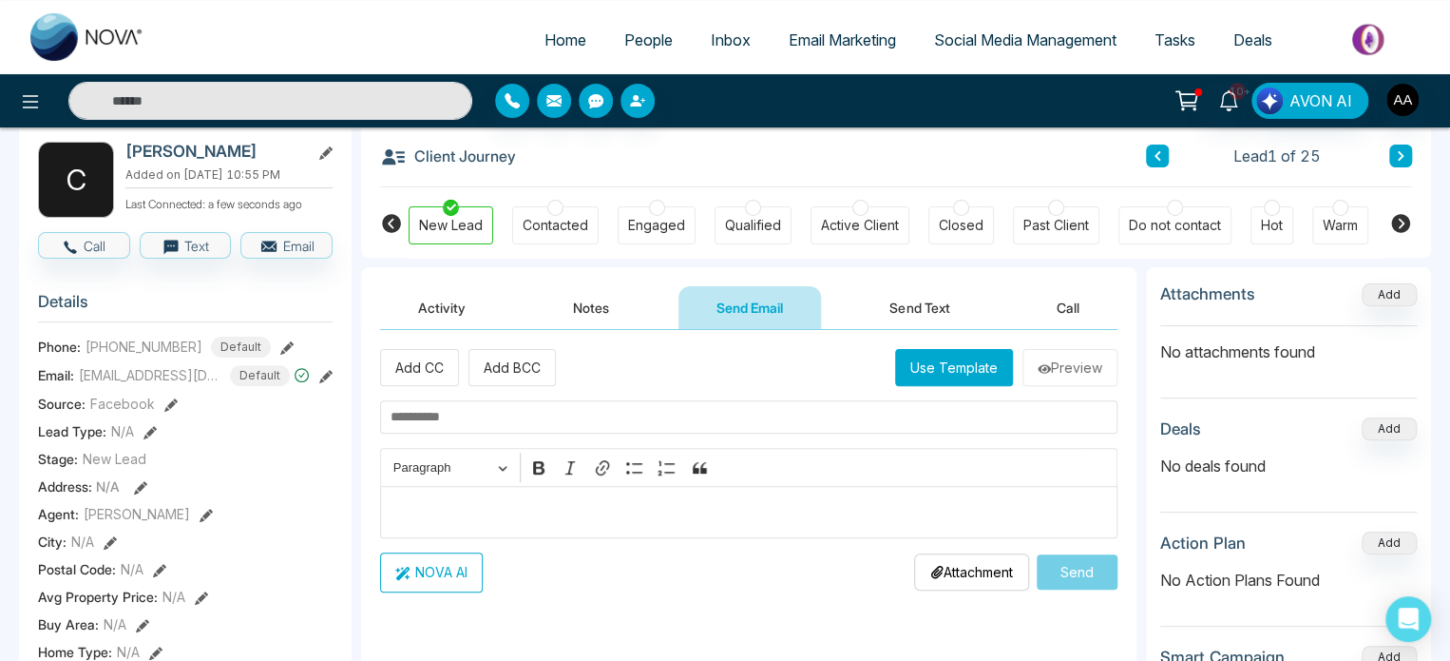
click at [435, 592] on button "NOVA AI" at bounding box center [431, 572] width 103 height 40
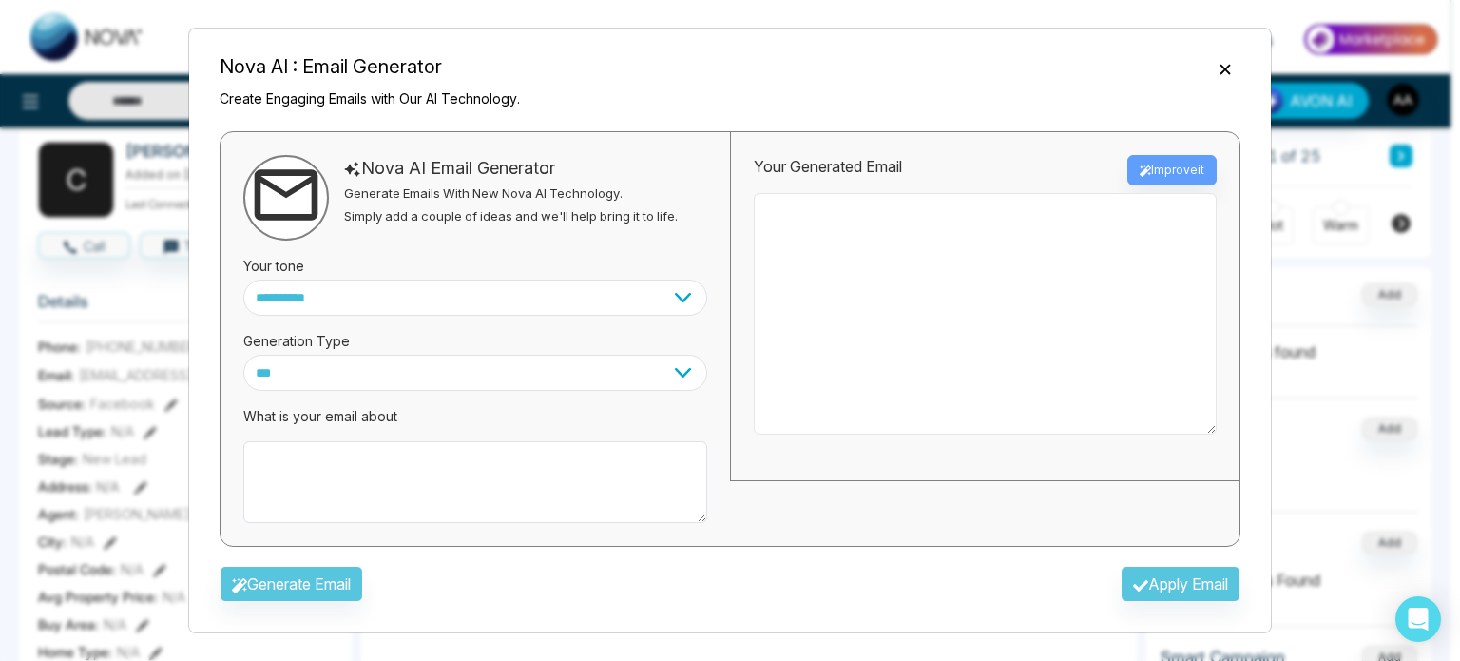
click at [966, 359] on textarea at bounding box center [985, 313] width 463 height 241
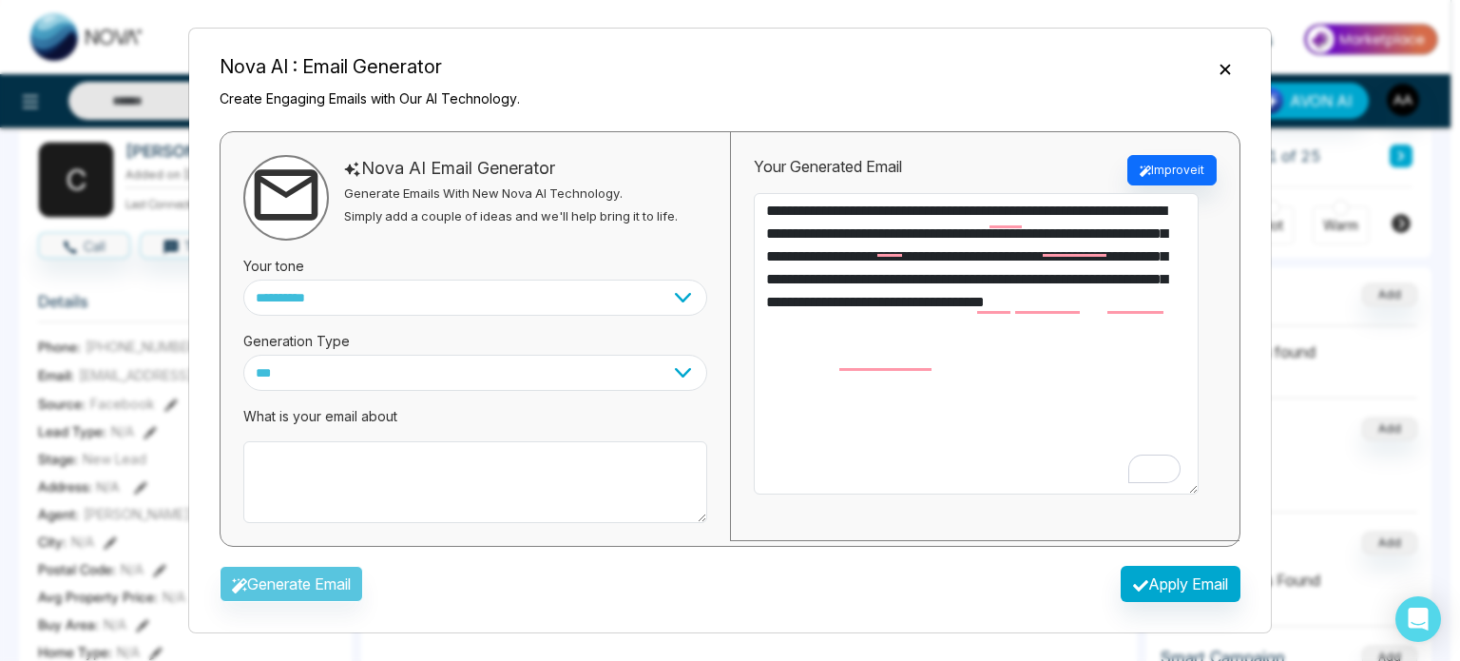
click at [338, 562] on div "Generate Email Apply Email" at bounding box center [729, 589] width 1051 height 55
click at [365, 573] on div "Generate Email Apply Email" at bounding box center [729, 589] width 1051 height 55
click at [1144, 155] on button "Improve it" at bounding box center [1171, 170] width 89 height 30
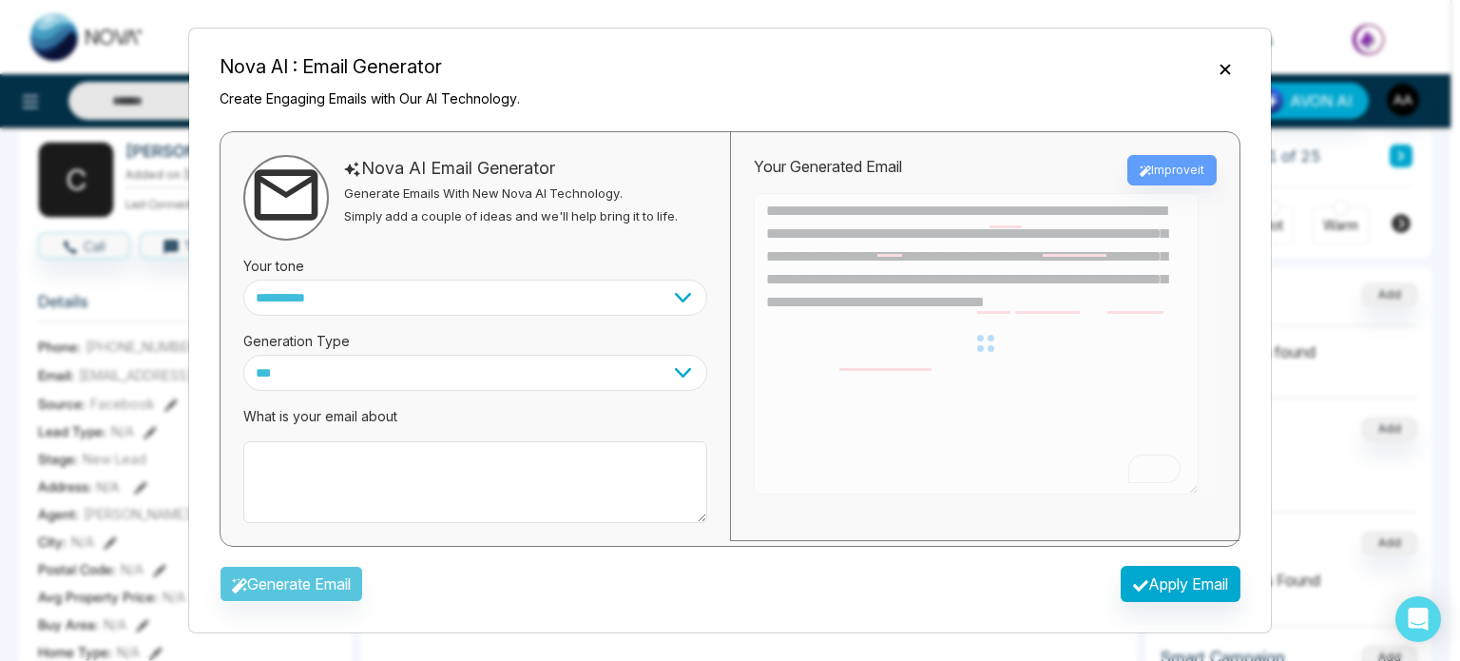
type textarea "**********"
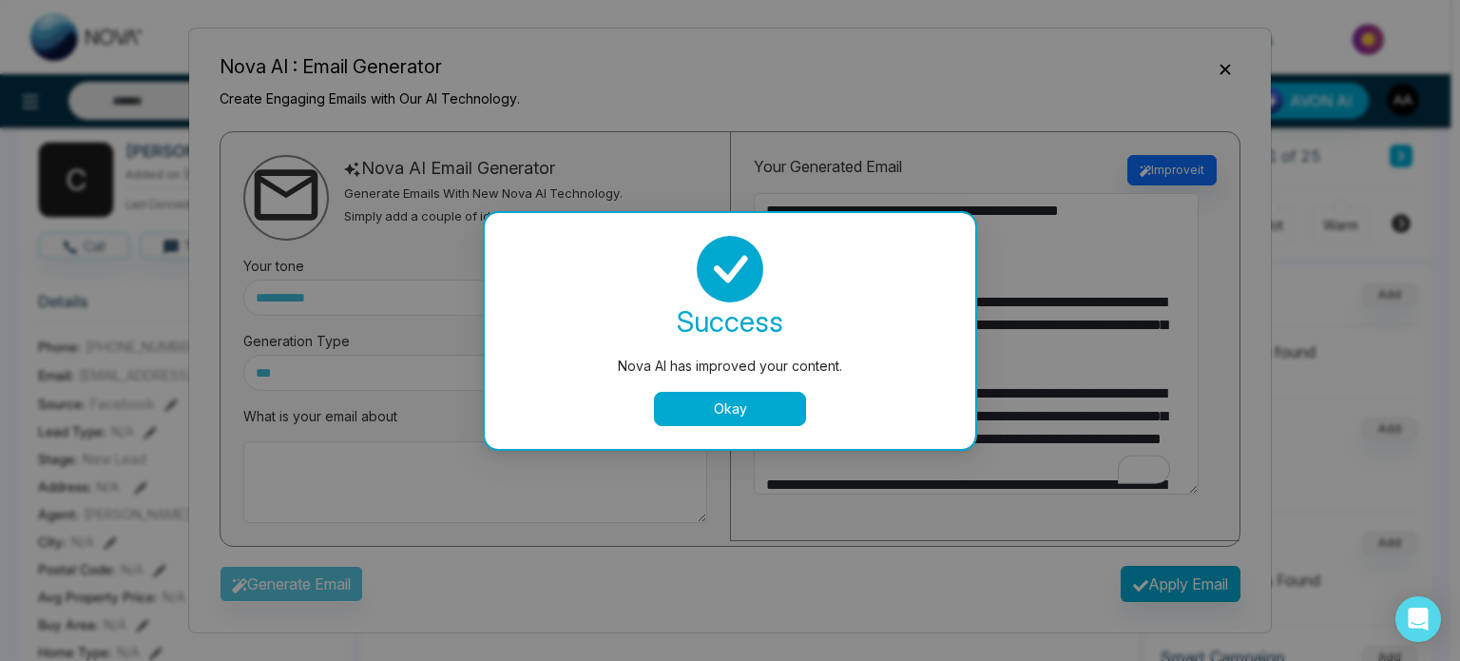
scroll to position [71, 0]
click at [742, 425] on button "Okay" at bounding box center [730, 409] width 152 height 34
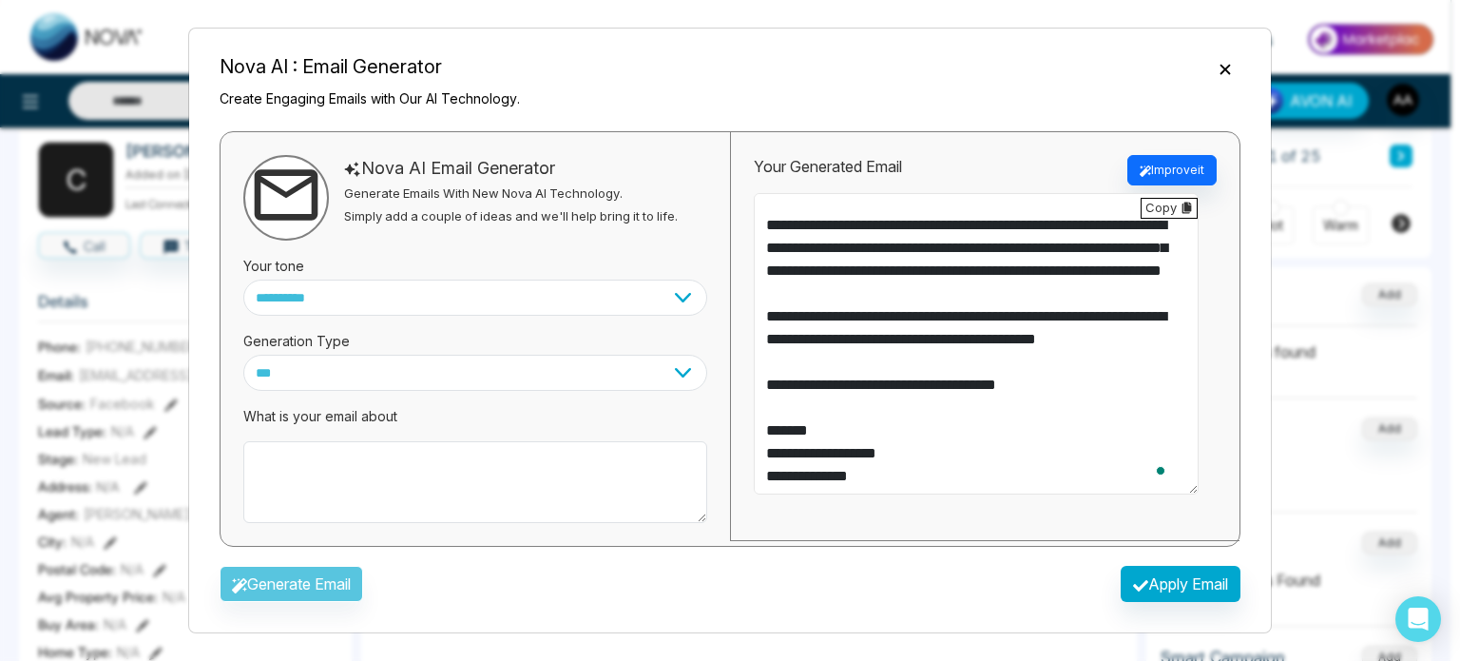
scroll to position [0, 0]
drag, startPoint x: 819, startPoint y: 227, endPoint x: 981, endPoint y: 318, distance: 185.6
click at [981, 318] on textarea "**********" at bounding box center [976, 343] width 445 height 301
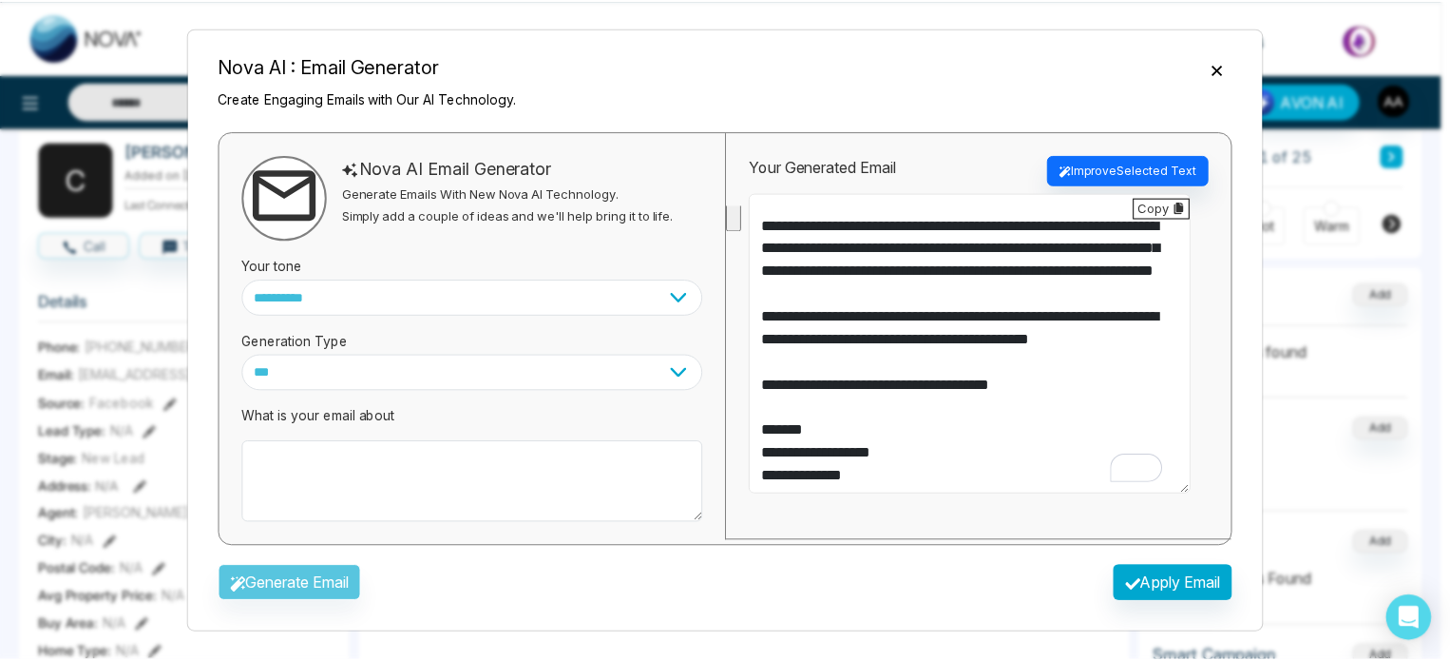
scroll to position [330, 0]
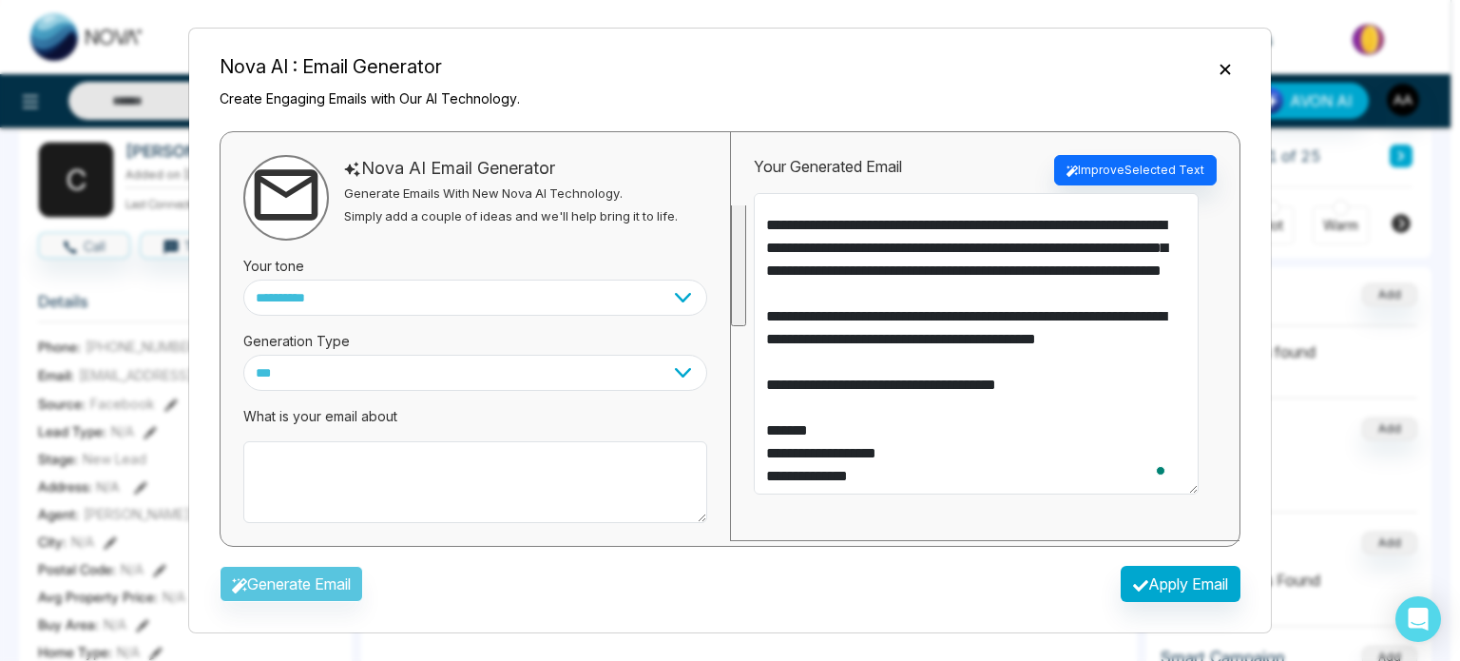
click at [1219, 64] on icon "Close" at bounding box center [1224, 69] width 10 height 10
